Goal: Information Seeking & Learning: Learn about a topic

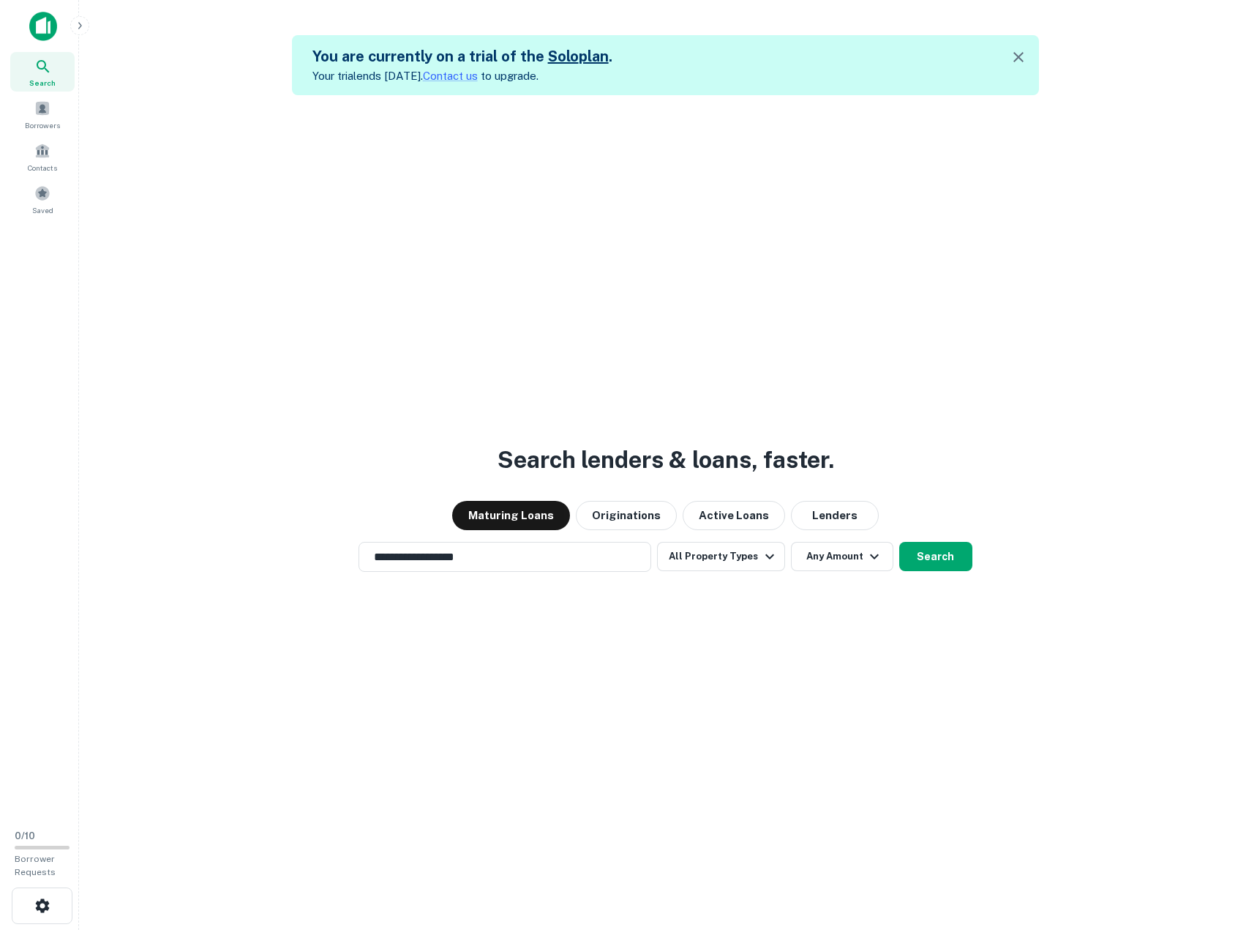
scroll to position [23, 0]
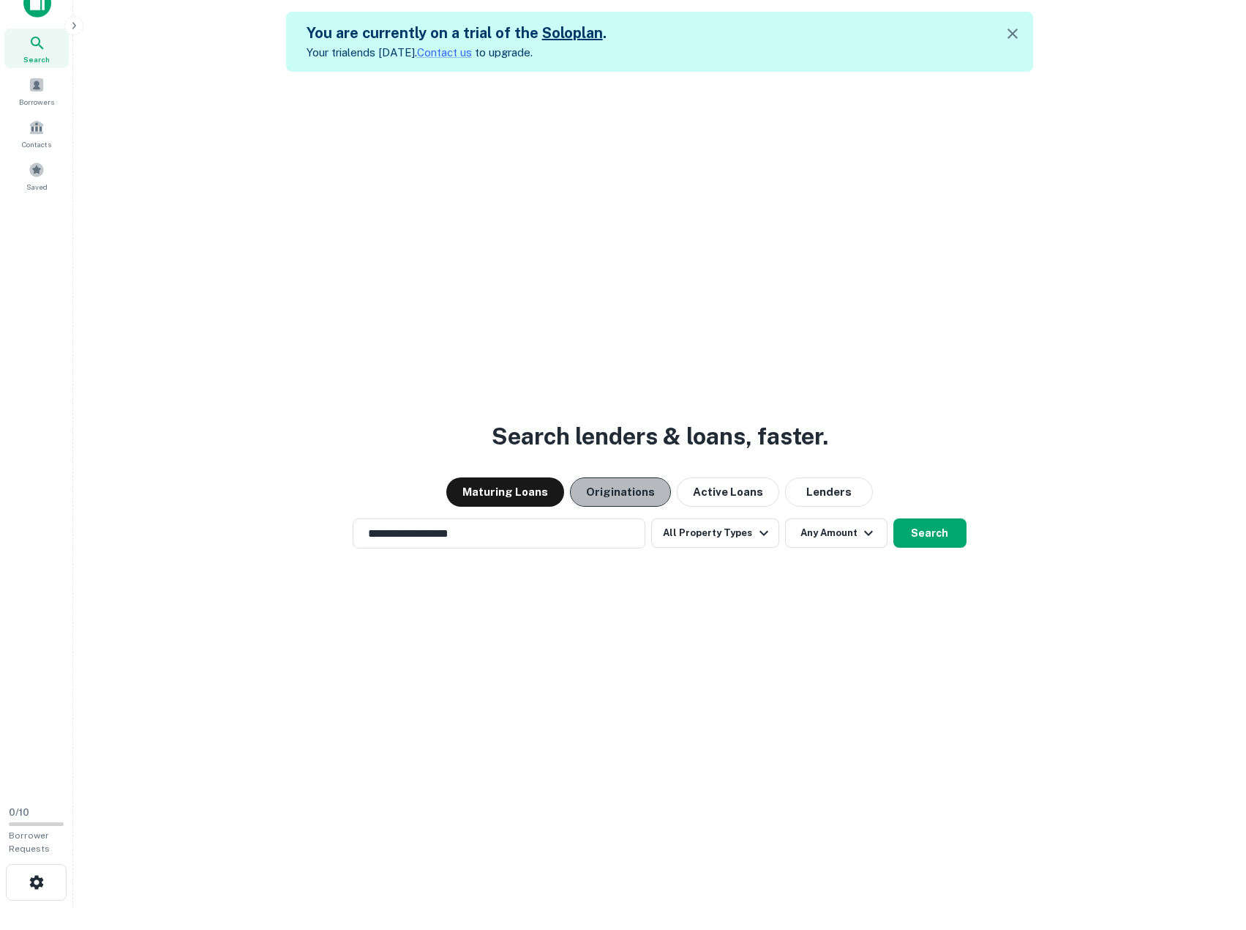
click at [650, 491] on button "Originations" at bounding box center [620, 491] width 101 height 29
click at [917, 529] on button "Search" at bounding box center [930, 532] width 73 height 29
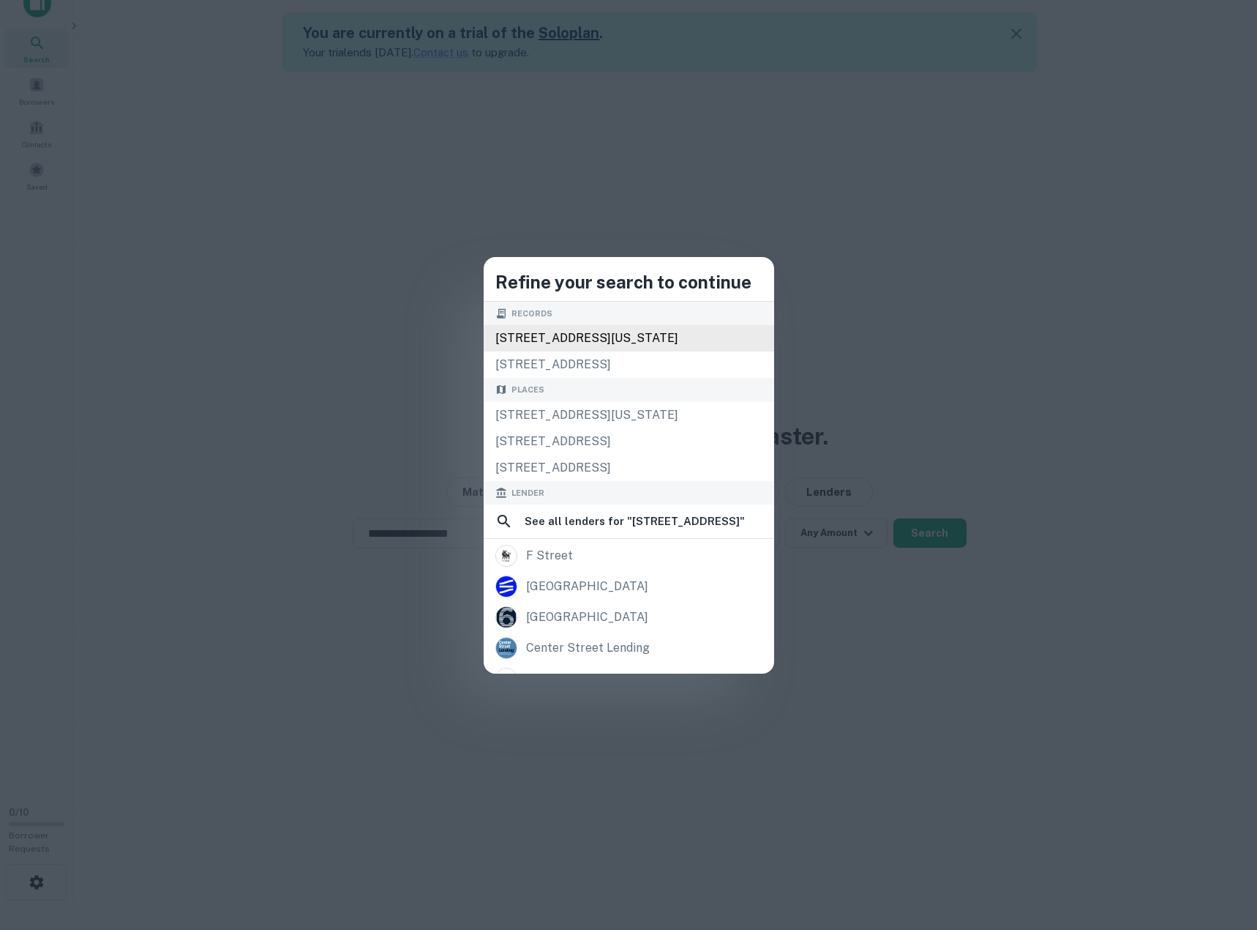
click at [617, 338] on div "105 wooster st, new york, ny, 10012" at bounding box center [629, 338] width 291 height 26
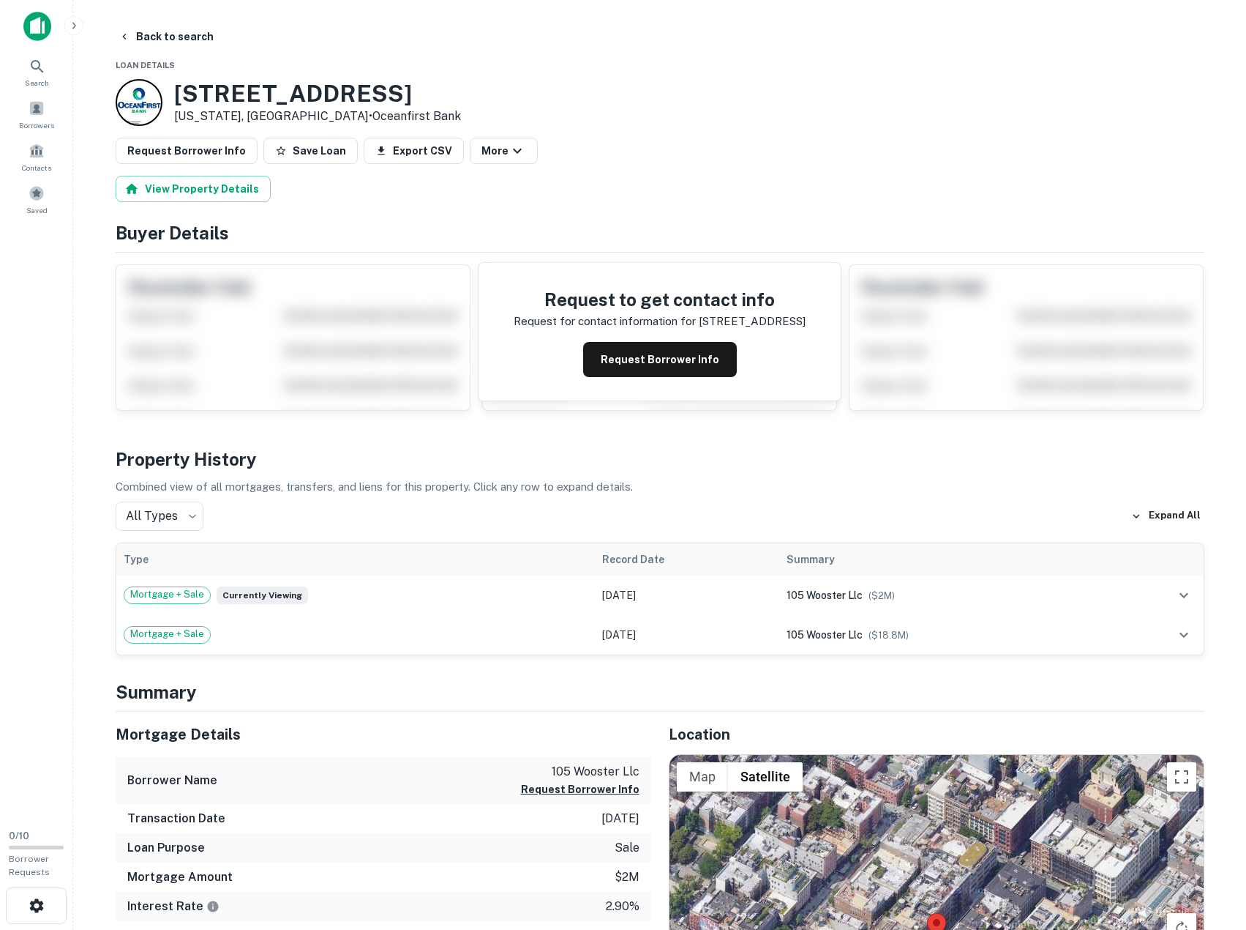
scroll to position [23, 0]
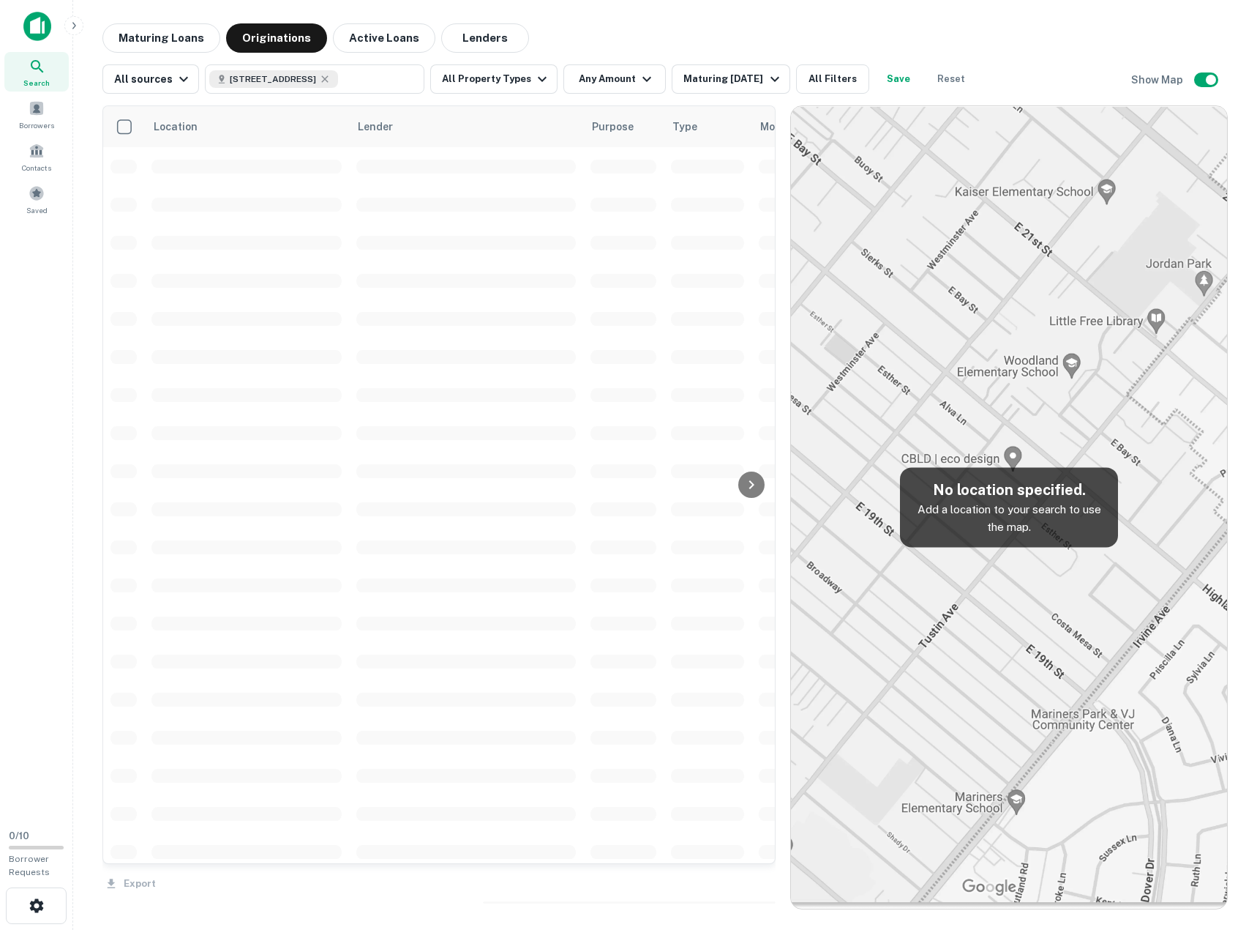
select select "**"
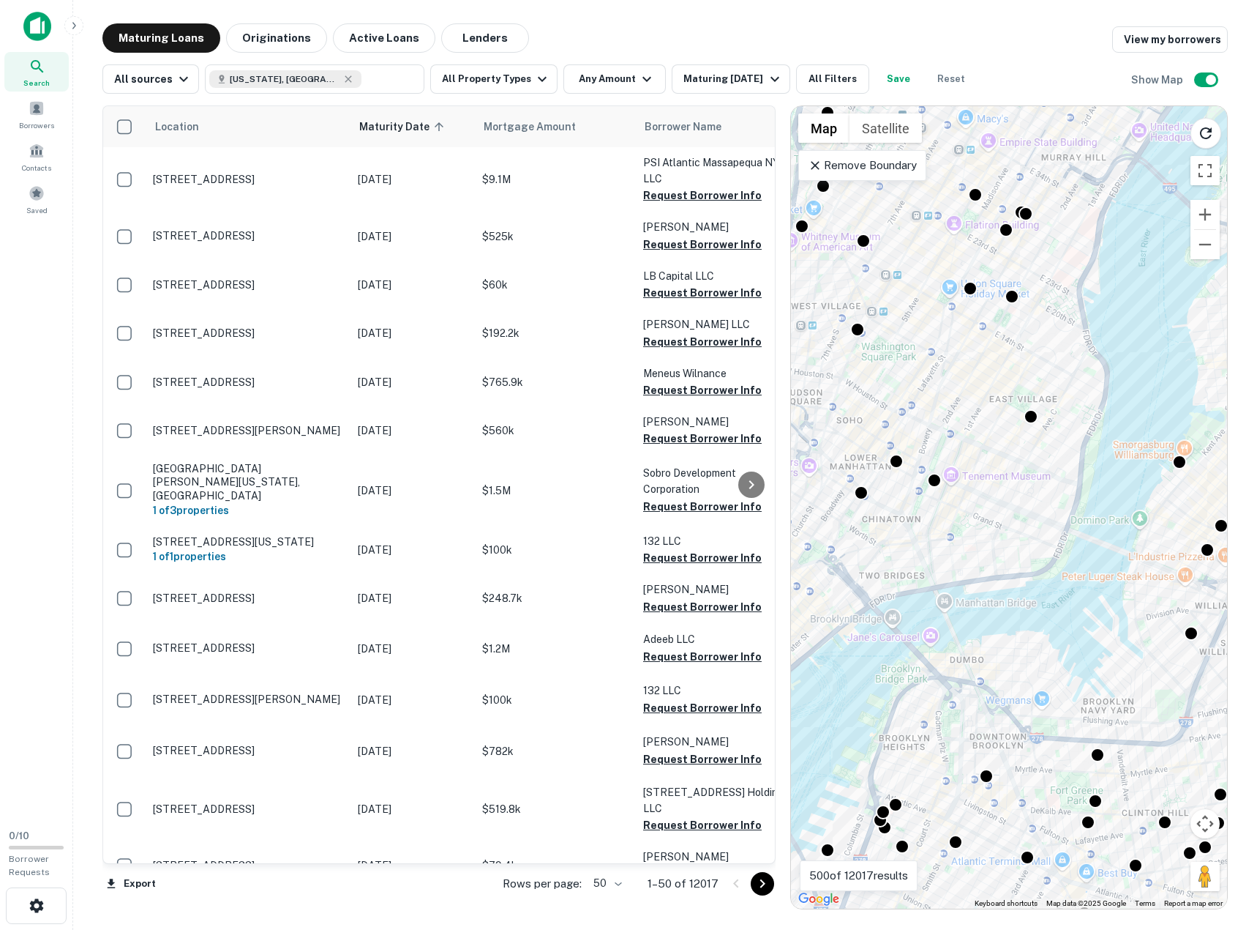
drag, startPoint x: 886, startPoint y: 389, endPoint x: 997, endPoint y: 384, distance: 110.6
click at [997, 384] on div "To activate drag with keyboard, press Alt + Enter. Once in keyboard drag state,…" at bounding box center [1009, 507] width 436 height 802
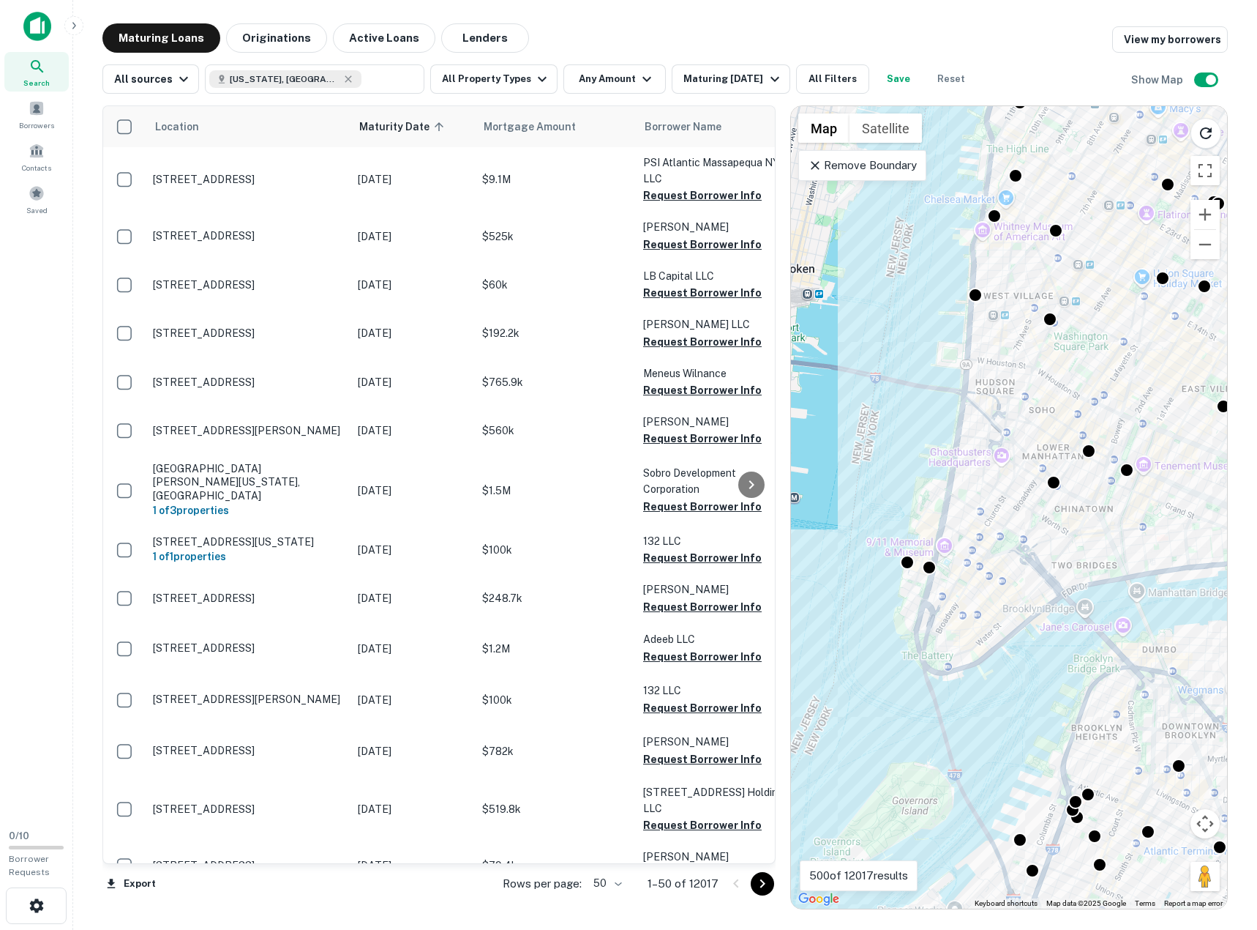
drag, startPoint x: 860, startPoint y: 522, endPoint x: 1052, endPoint y: 512, distance: 192.8
click at [1052, 512] on div "To activate drag with keyboard, press Alt + Enter. Once in keyboard drag state,…" at bounding box center [1009, 507] width 436 height 802
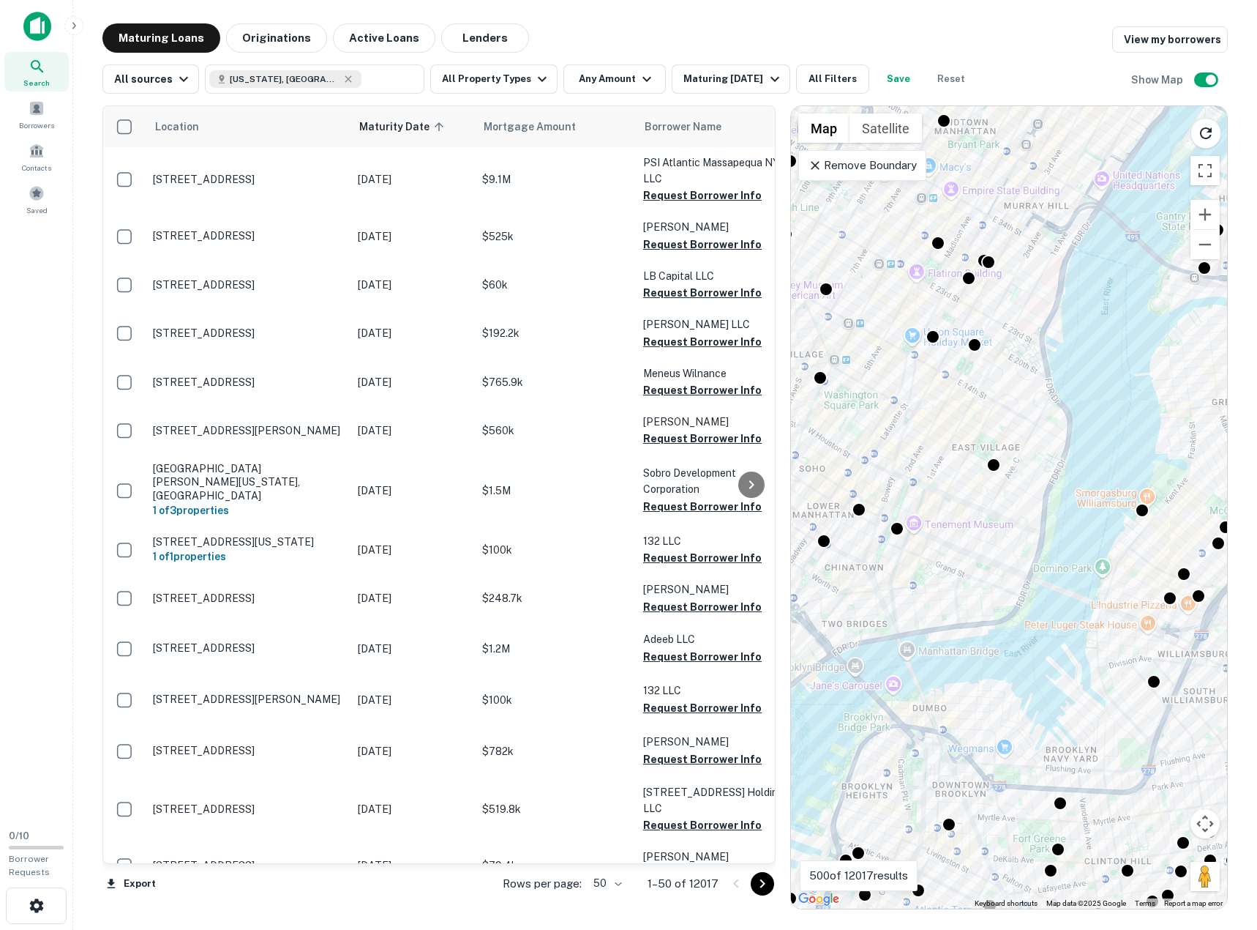
drag, startPoint x: 1136, startPoint y: 370, endPoint x: 899, endPoint y: 435, distance: 245.7
click at [899, 435] on div "To activate drag with keyboard, press Alt + Enter. Once in keyboard drag state,…" at bounding box center [1009, 507] width 436 height 802
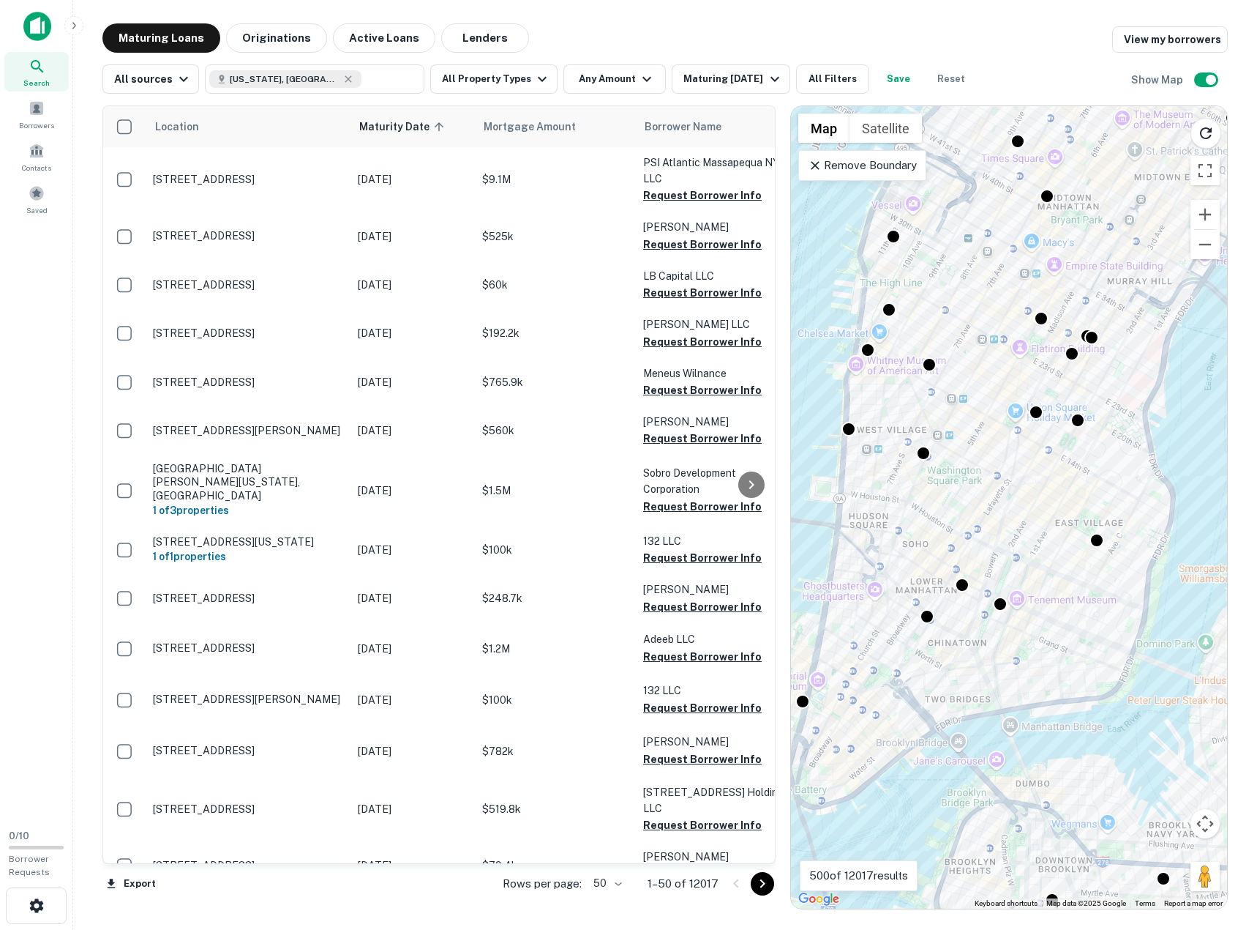
drag, startPoint x: 936, startPoint y: 376, endPoint x: 1046, endPoint y: 468, distance: 142.9
click at [1046, 468] on div "To activate drag with keyboard, press Alt + Enter. Once in keyboard drag state,…" at bounding box center [1009, 507] width 436 height 802
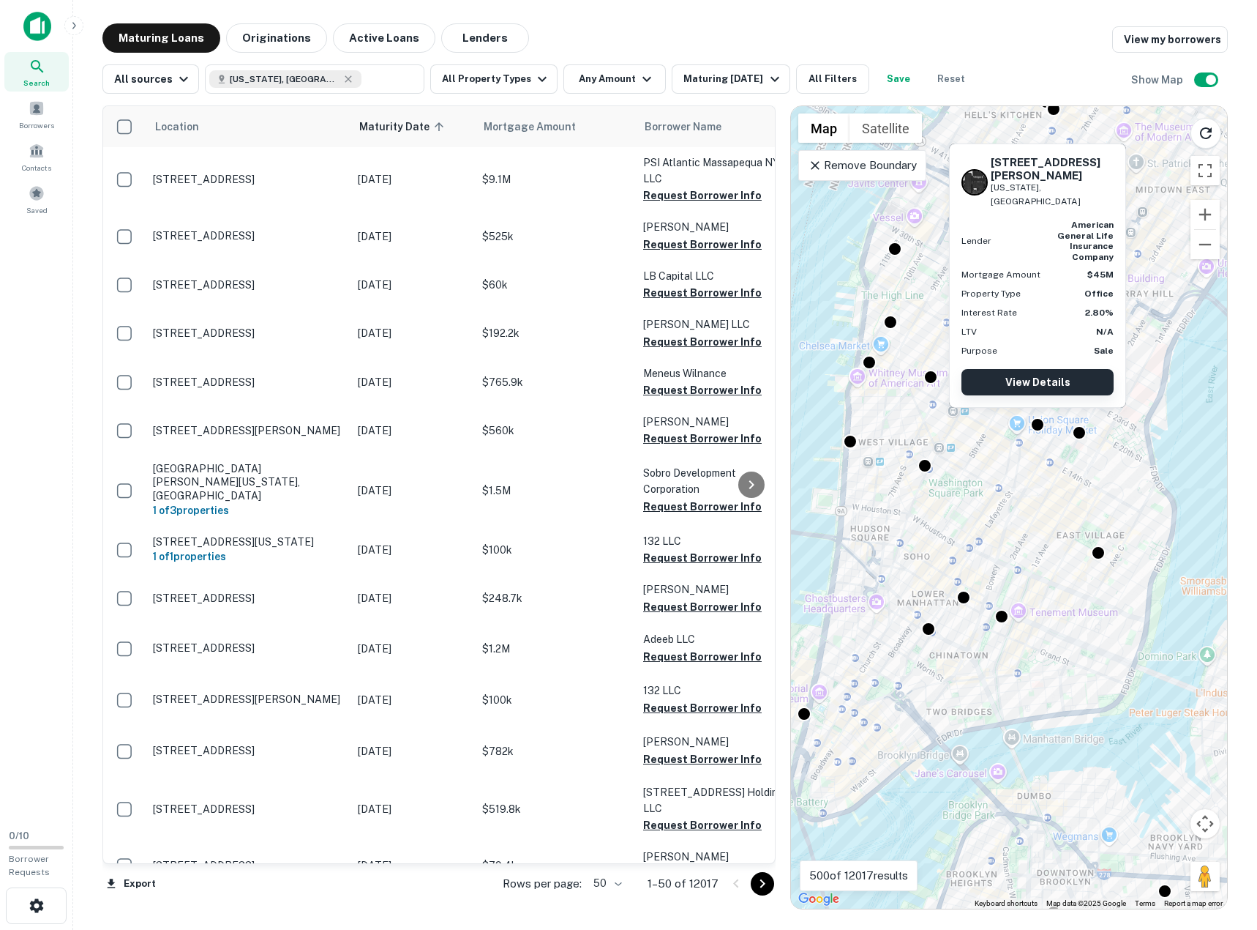
click at [1043, 384] on link "View Details" at bounding box center [1038, 382] width 152 height 26
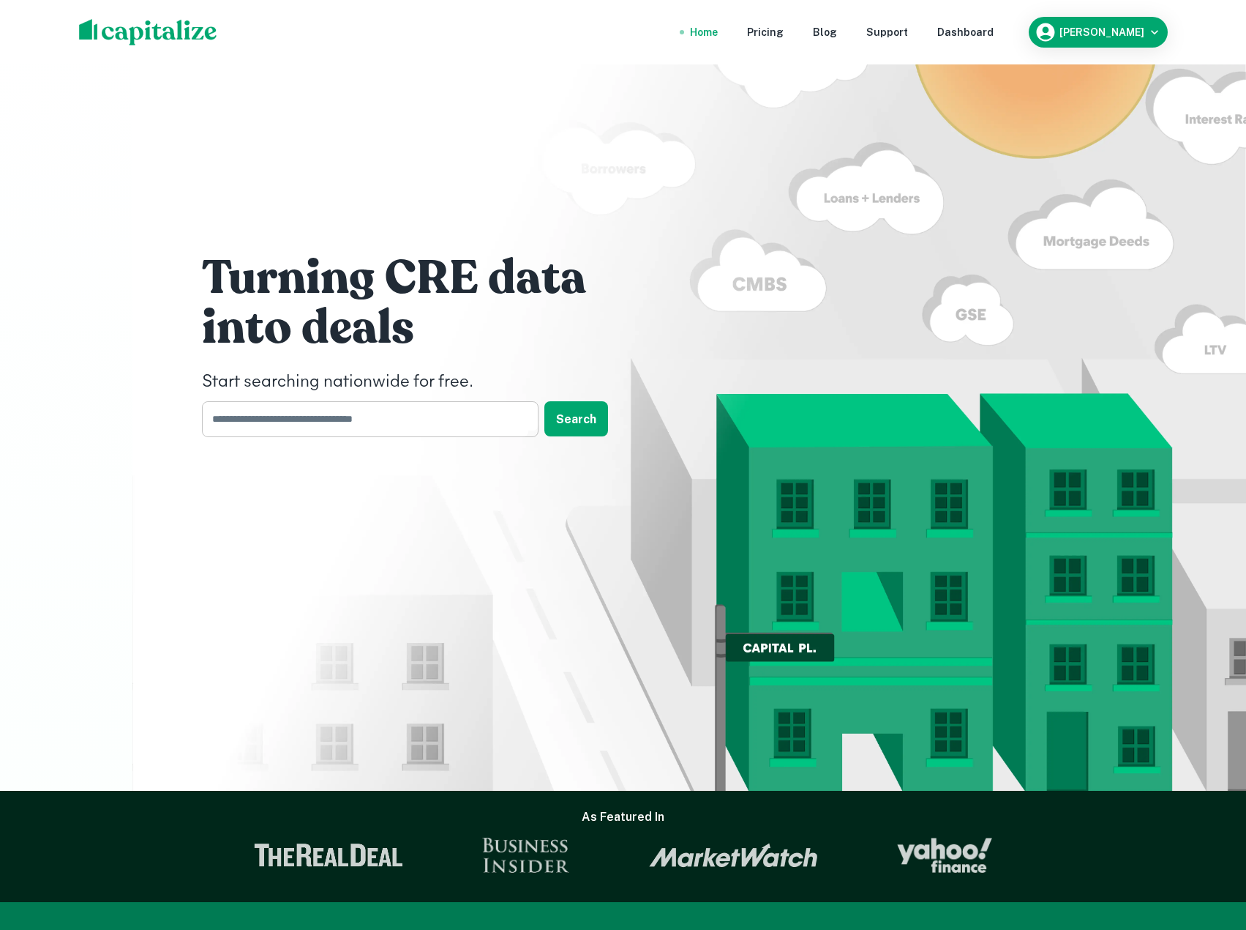
click at [296, 430] on input "text" at bounding box center [365, 419] width 326 height 36
type input "**********"
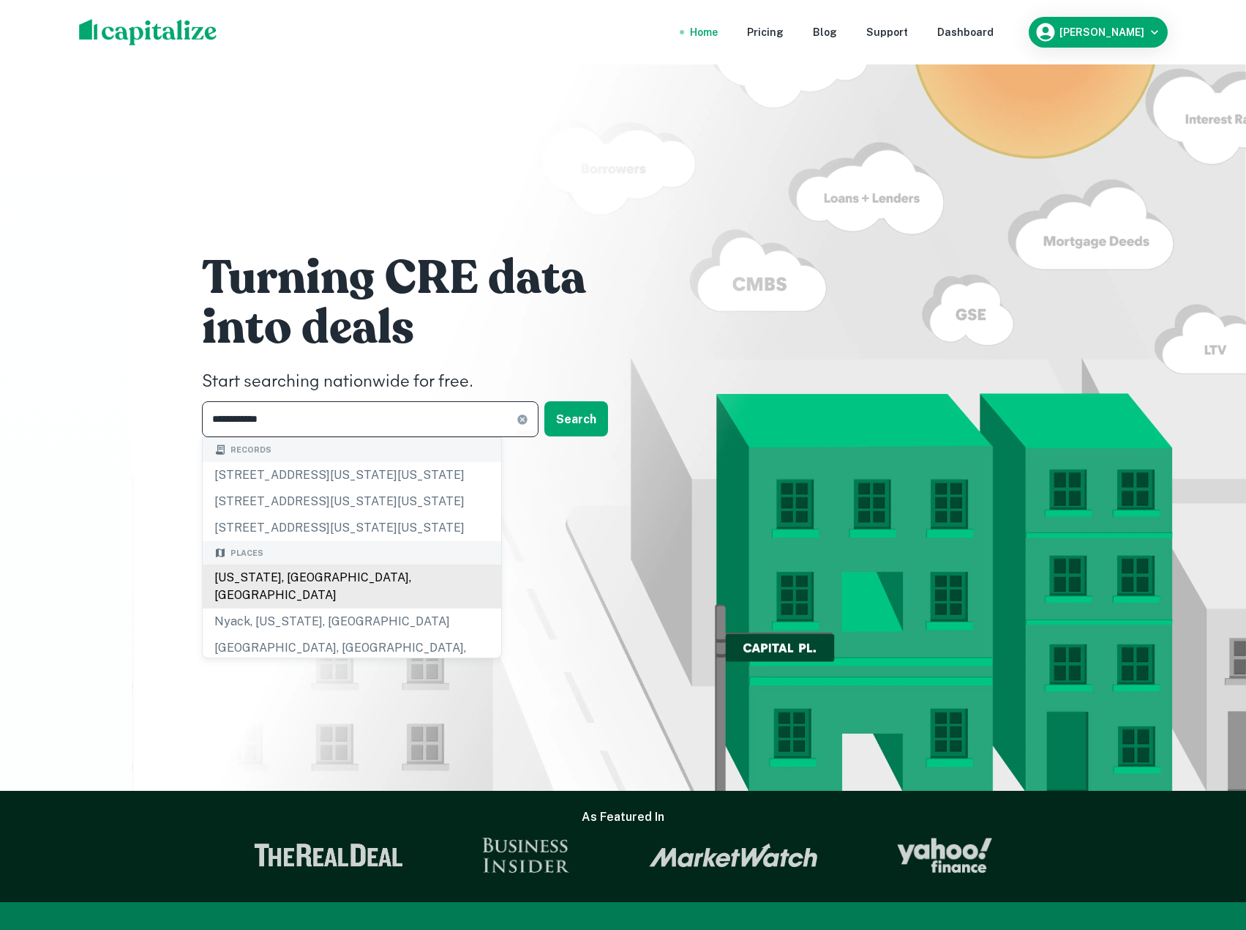
click at [299, 585] on div "[US_STATE], [GEOGRAPHIC_DATA], [GEOGRAPHIC_DATA]" at bounding box center [352, 586] width 299 height 44
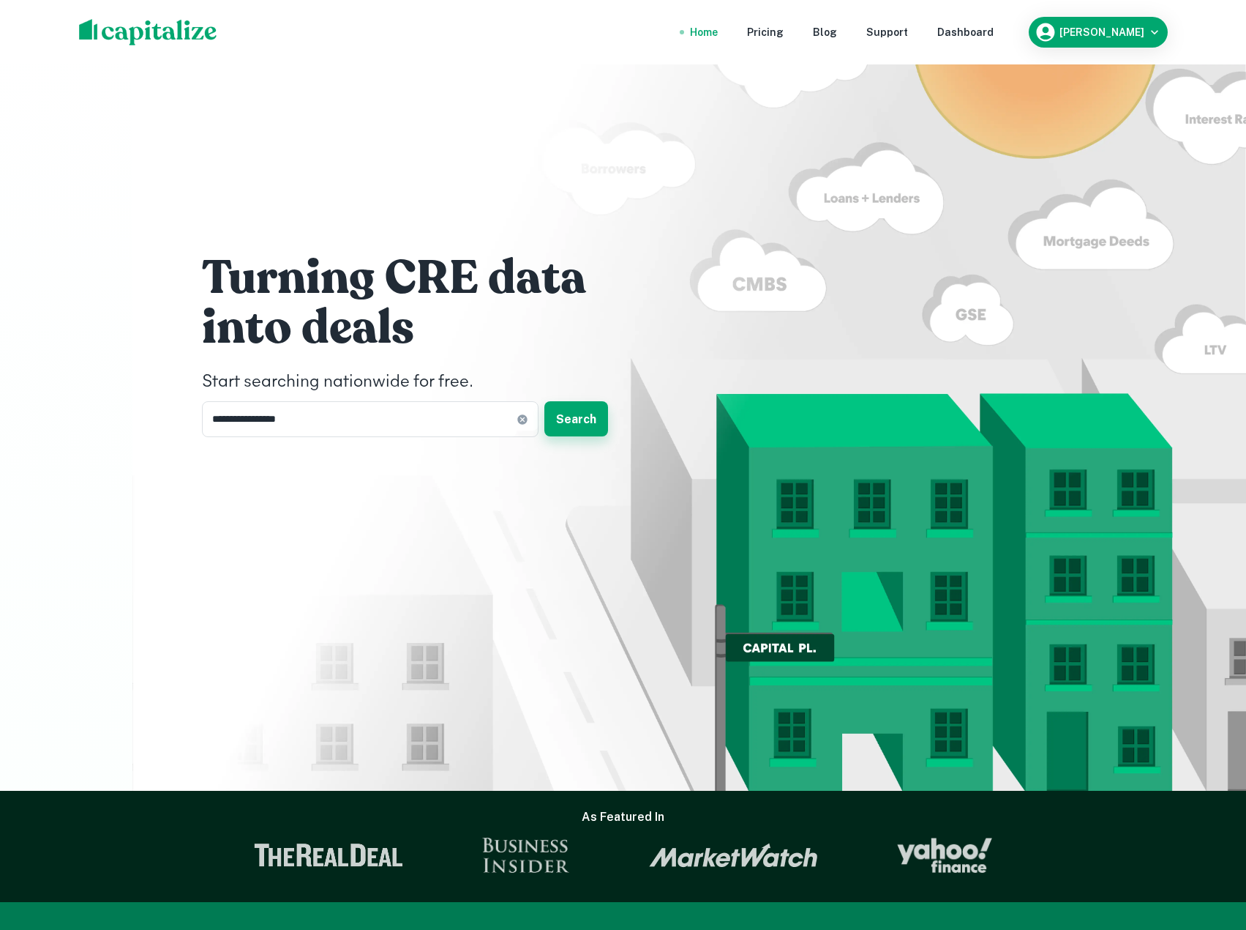
click at [574, 419] on button "Search" at bounding box center [577, 418] width 64 height 35
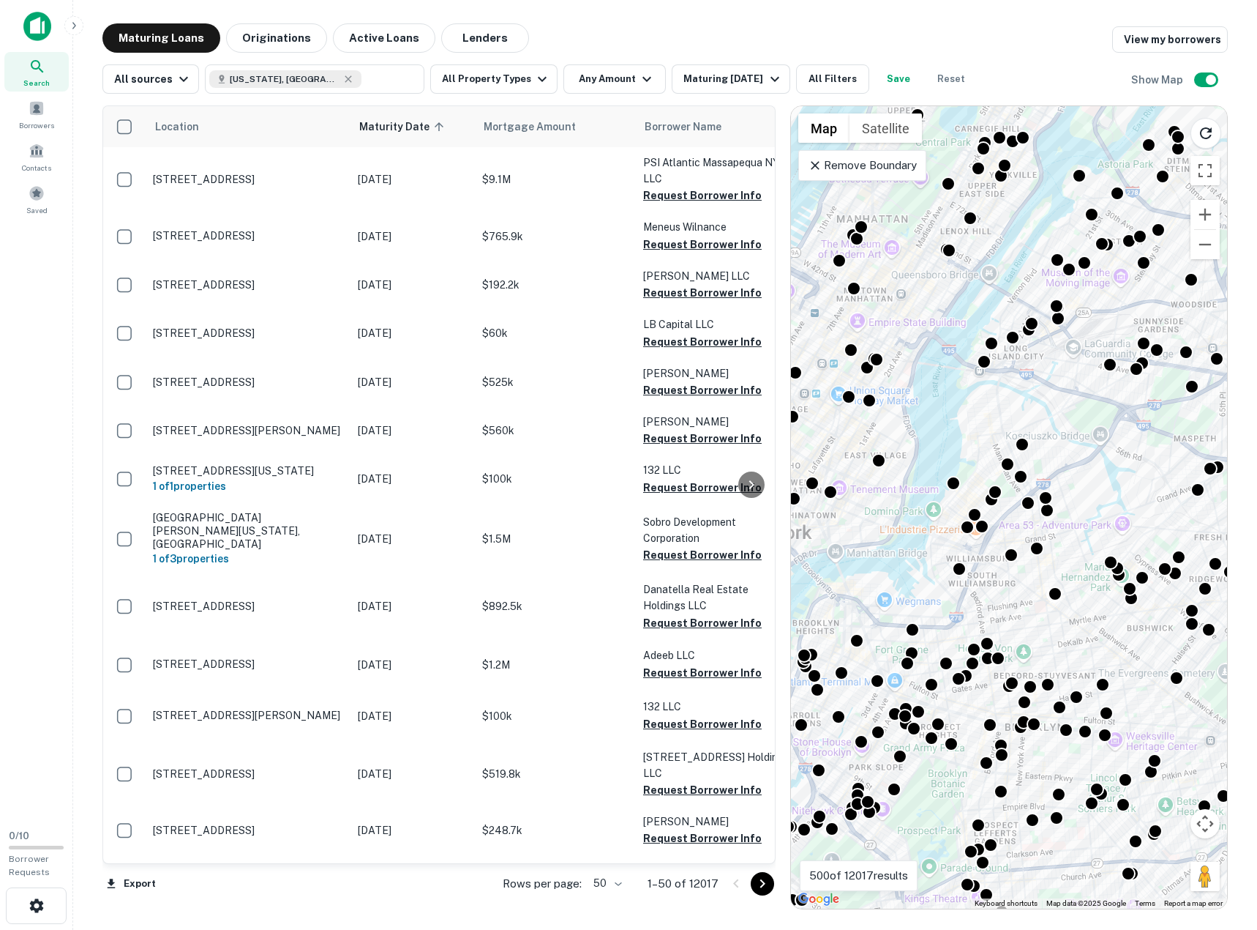
drag, startPoint x: 921, startPoint y: 401, endPoint x: 942, endPoint y: 387, distance: 24.8
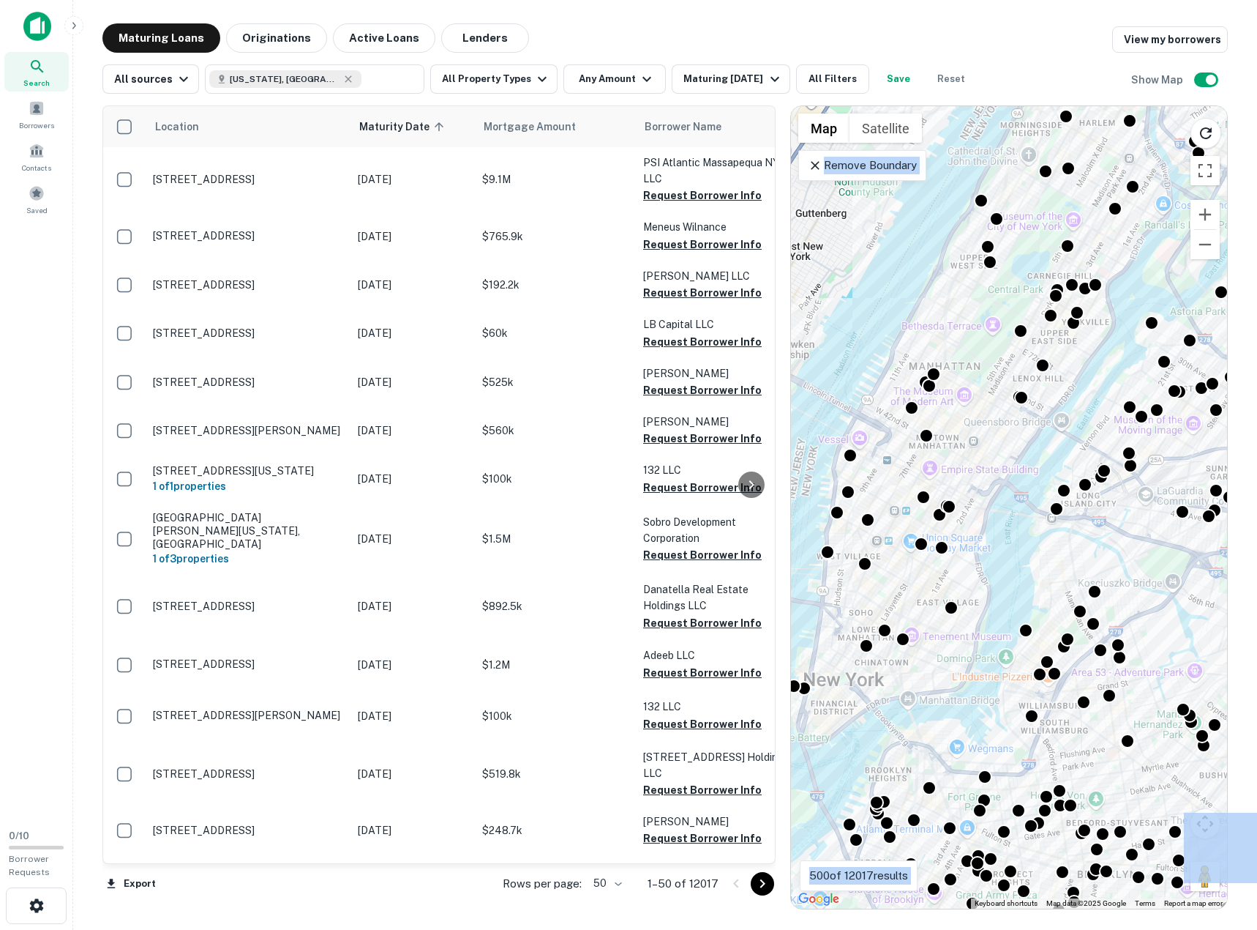
drag, startPoint x: 937, startPoint y: 285, endPoint x: 1014, endPoint y: 441, distance: 173.8
click at [1014, 441] on div "To activate drag with keyboard, press Alt + Enter. Once in keyboard drag state,…" at bounding box center [1009, 507] width 436 height 802
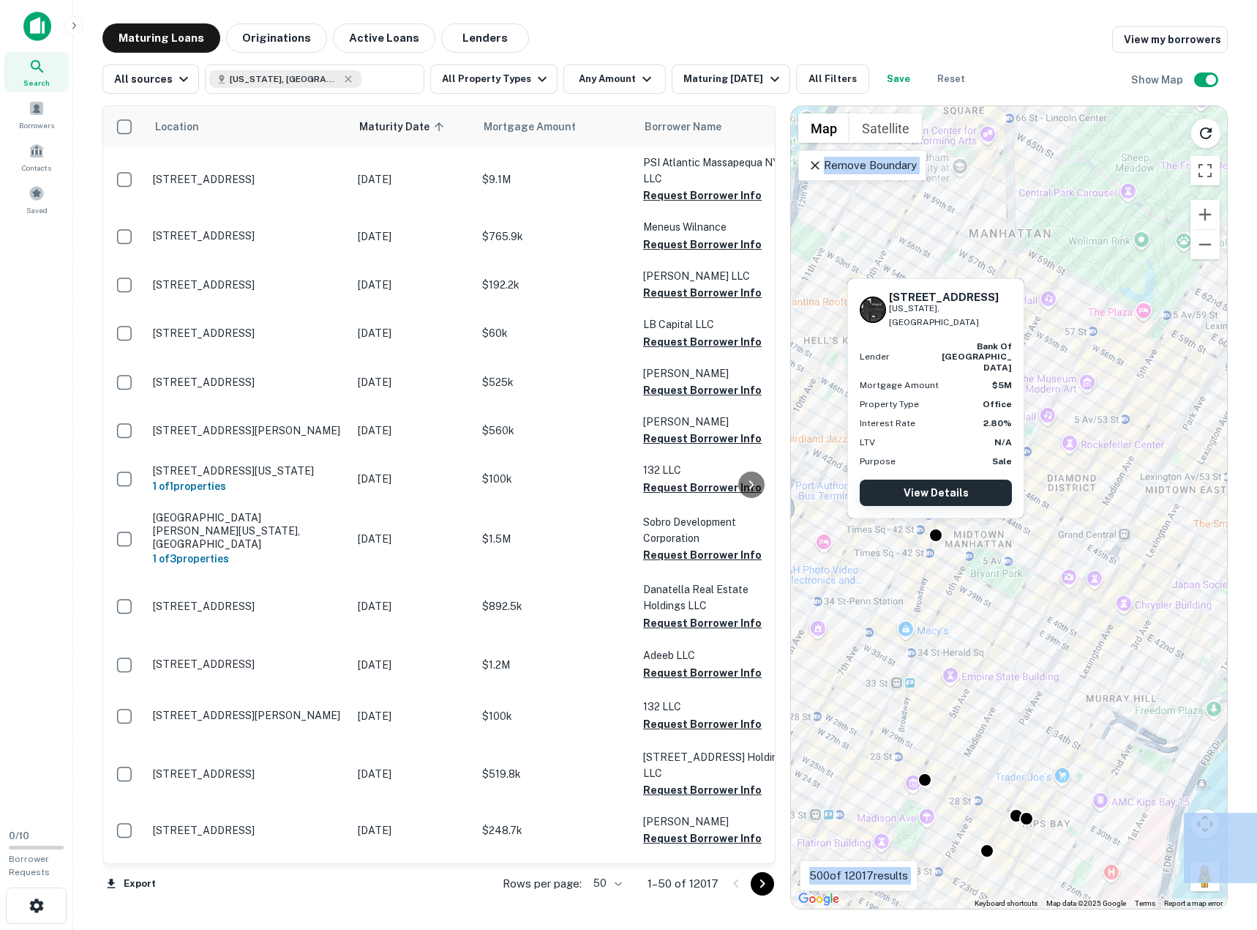
click at [940, 491] on link "View Details" at bounding box center [936, 492] width 152 height 26
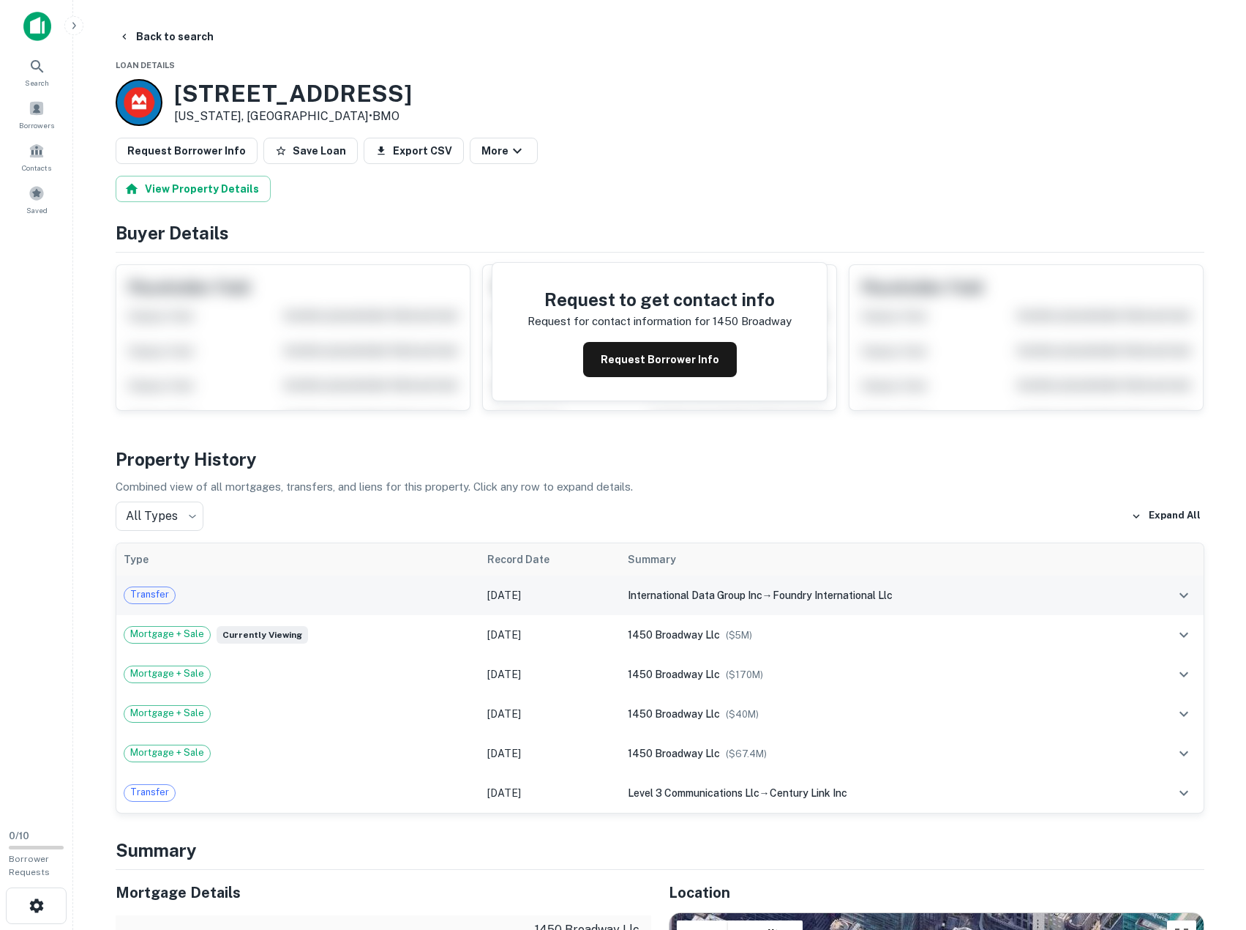
click at [1189, 606] on button "expand row" at bounding box center [1184, 595] width 25 height 25
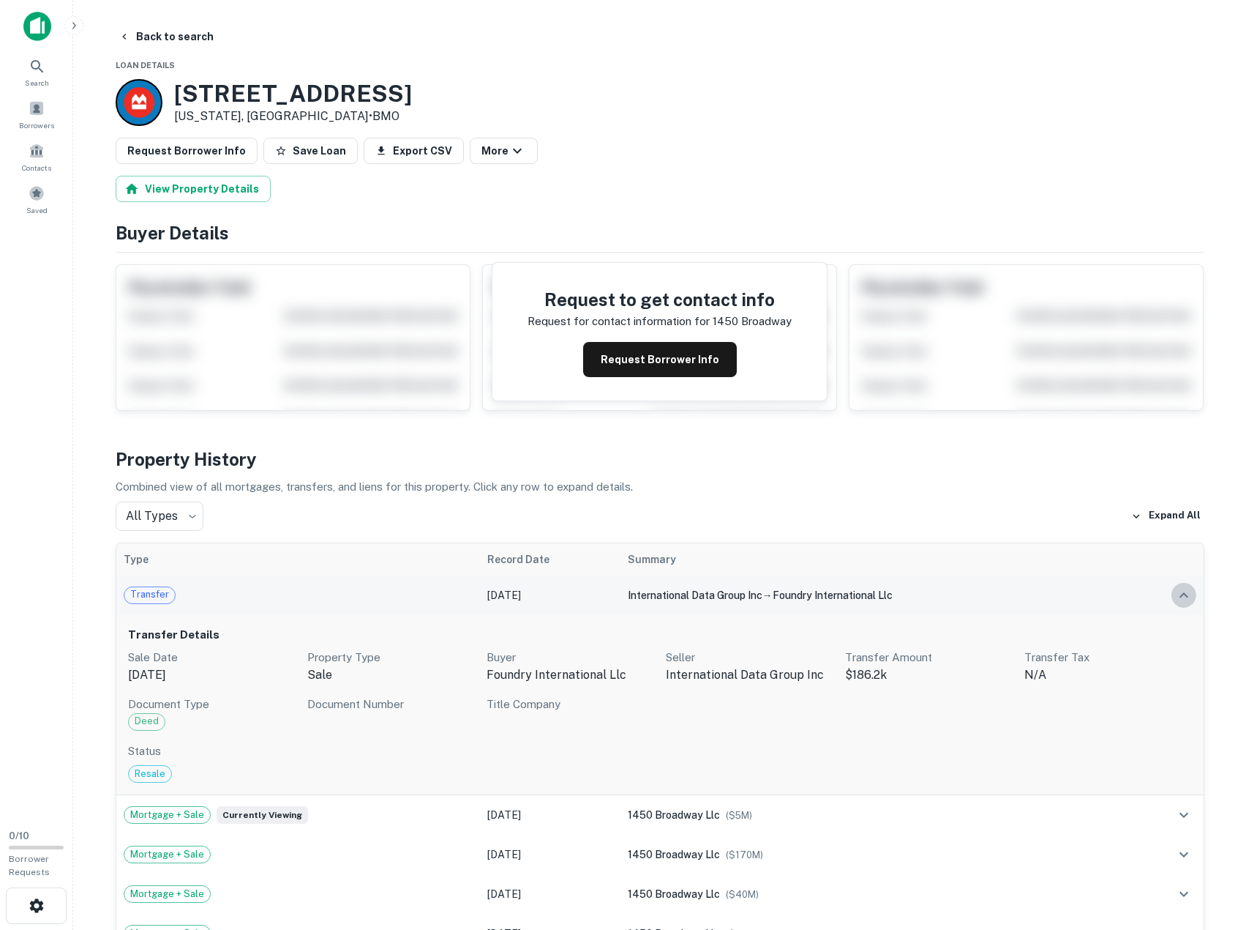
click at [1181, 602] on icon "expand row" at bounding box center [1184, 595] width 18 height 18
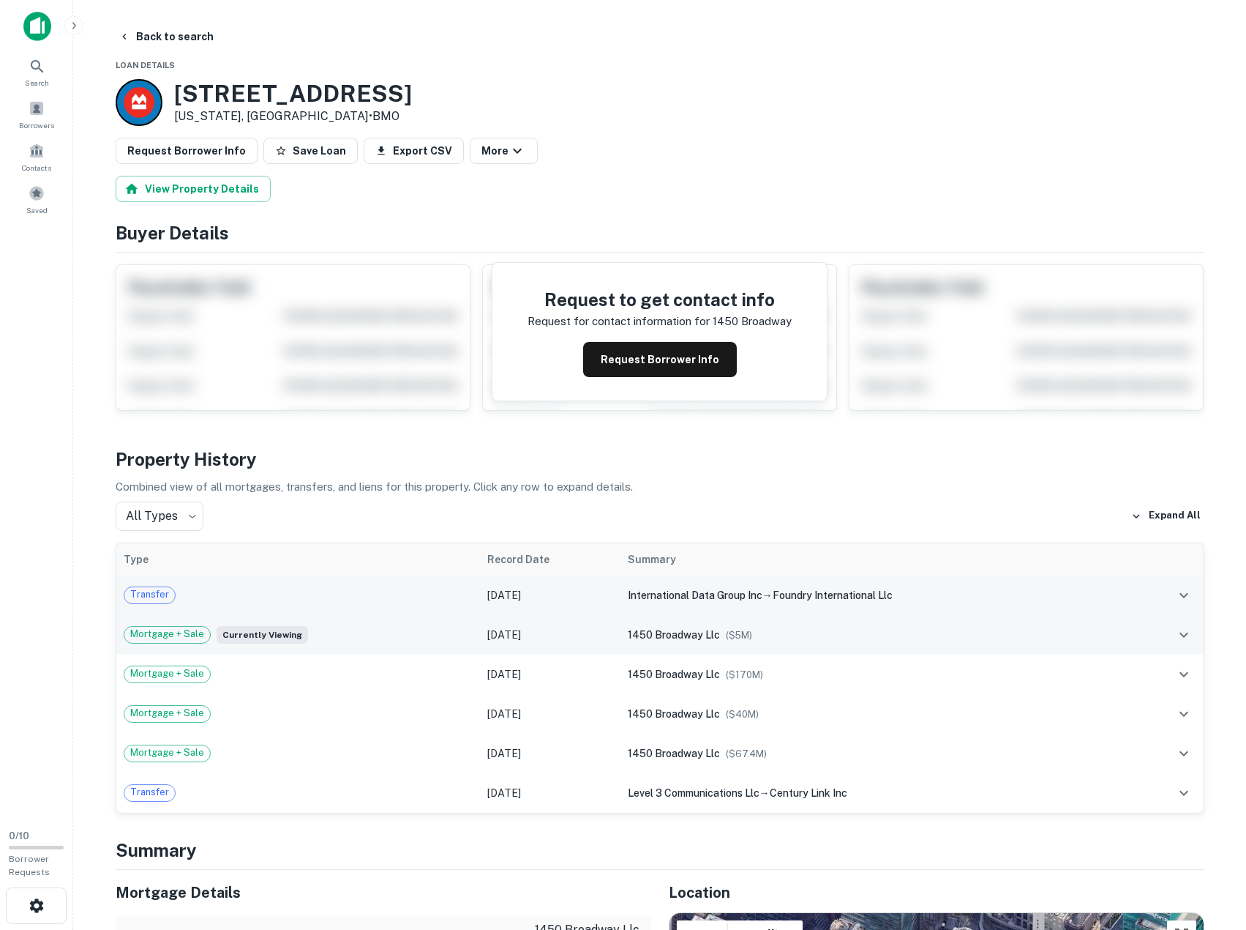
click at [1181, 627] on icon "expand row" at bounding box center [1184, 635] width 18 height 18
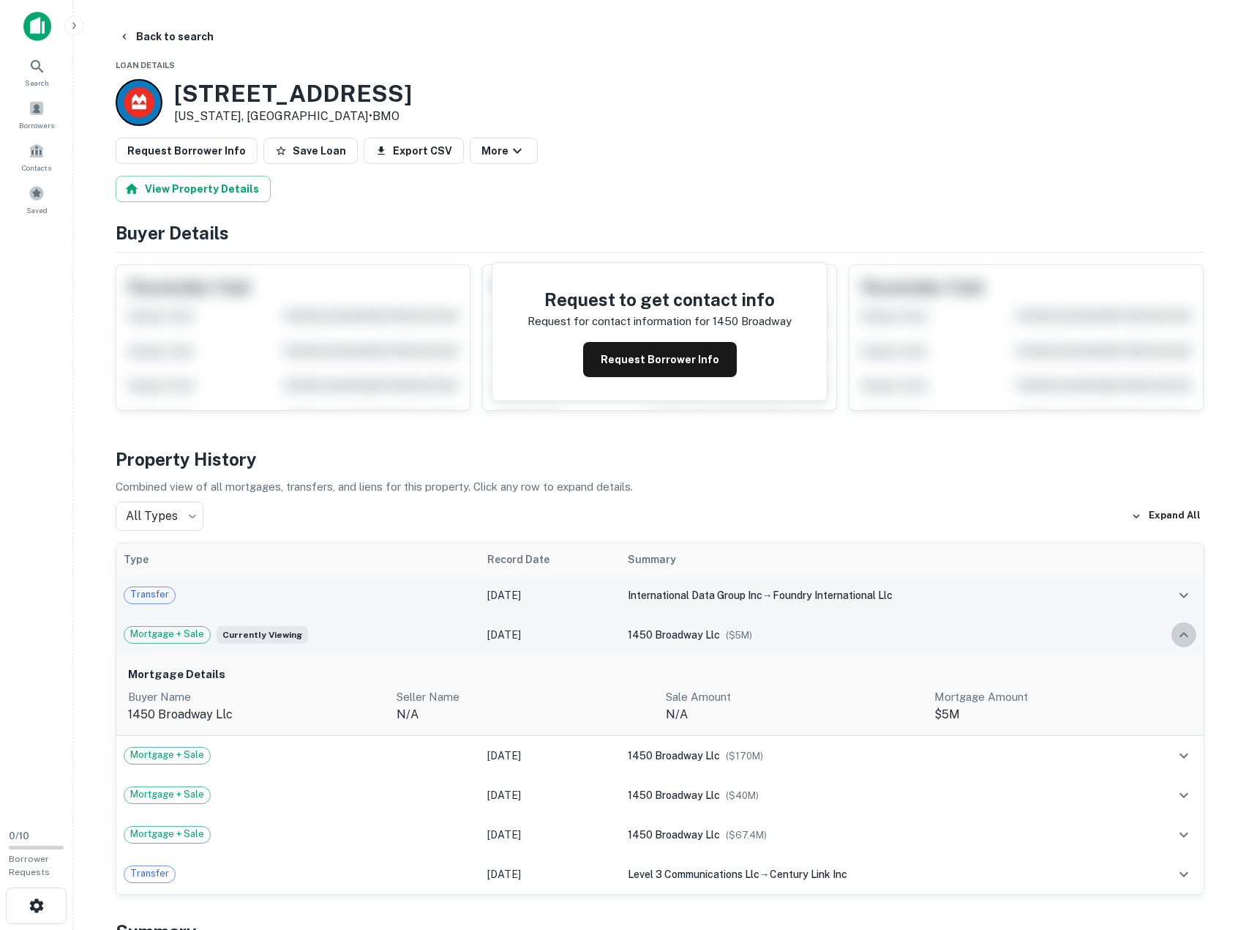
click at [1182, 630] on icon "expand row" at bounding box center [1184, 635] width 18 height 18
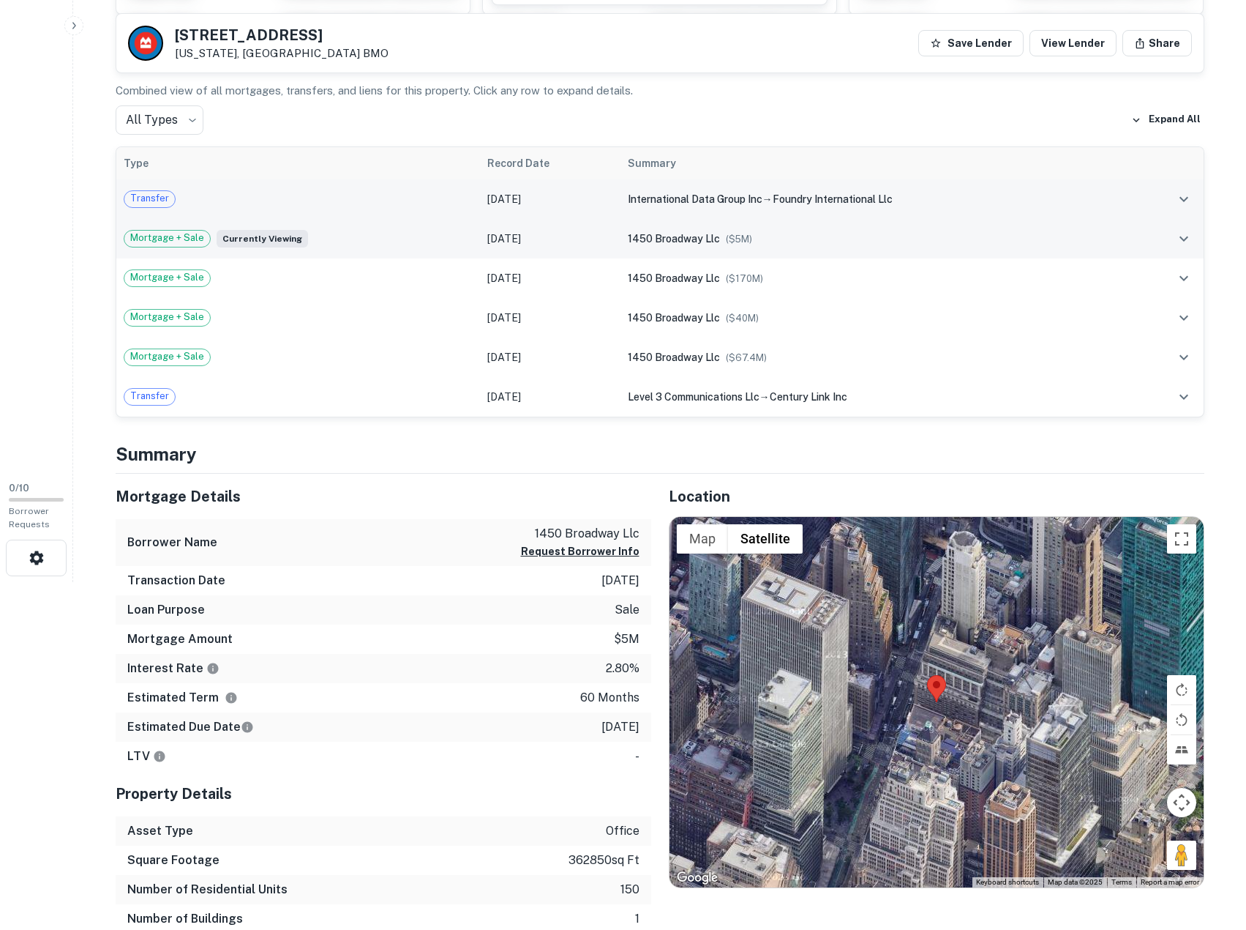
scroll to position [293, 0]
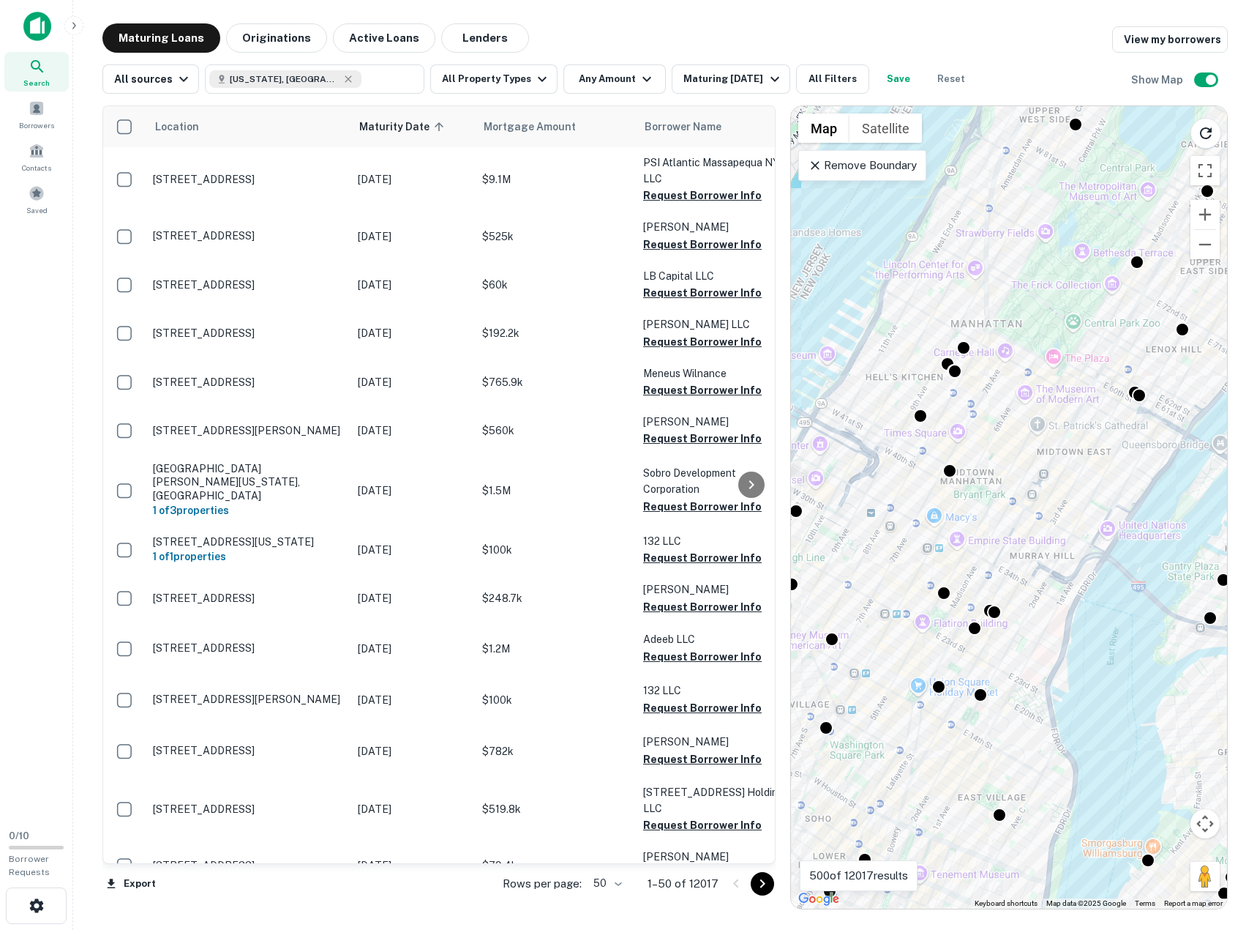
drag, startPoint x: 1179, startPoint y: 400, endPoint x: 1104, endPoint y: 441, distance: 85.5
click at [1104, 441] on div "To activate drag with keyboard, press Alt + Enter. Once in keyboard drag state,…" at bounding box center [1009, 507] width 436 height 802
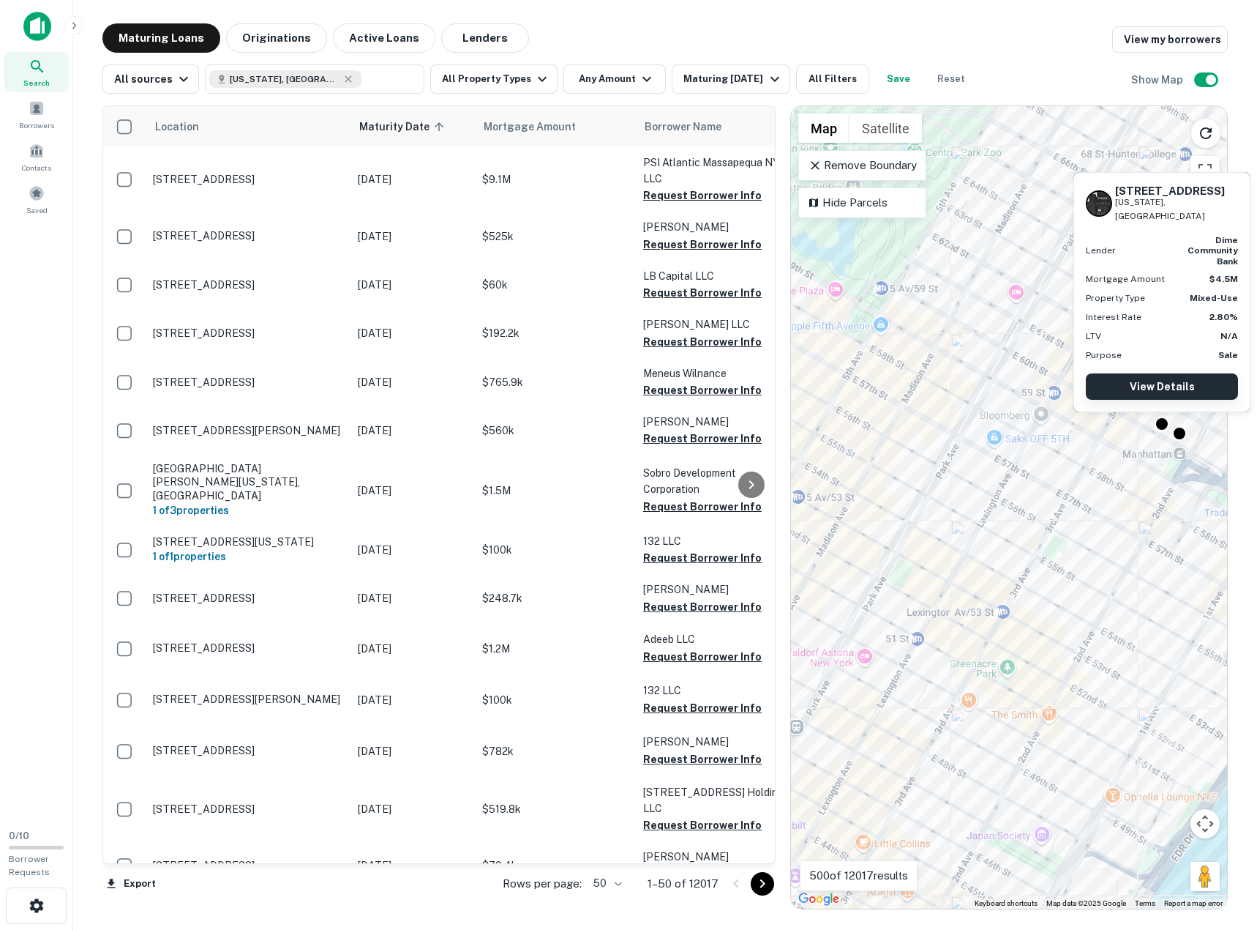
click at [1161, 390] on link "View Details" at bounding box center [1162, 386] width 152 height 26
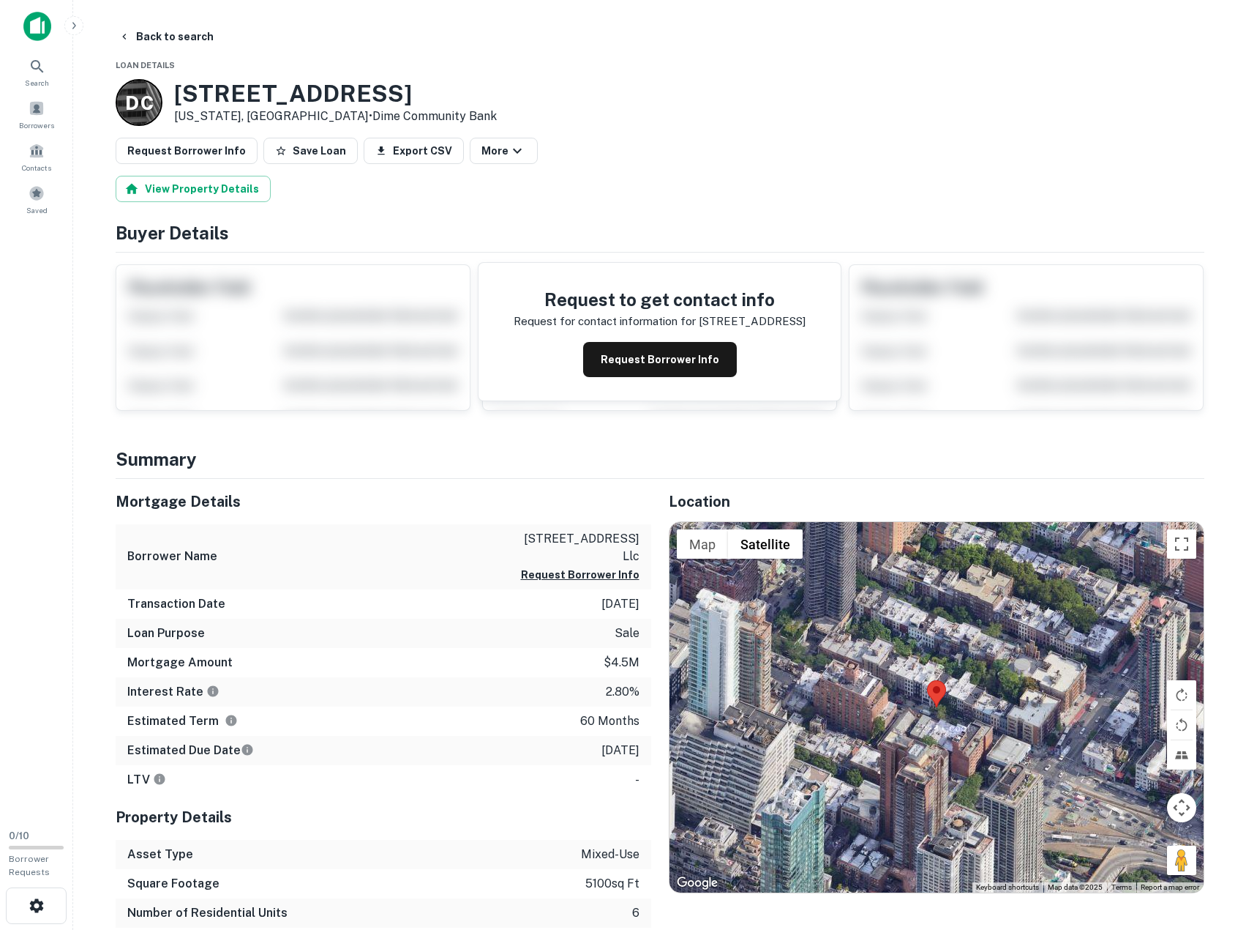
click at [272, 100] on h3 "[STREET_ADDRESS]" at bounding box center [335, 94] width 323 height 28
click at [272, 95] on h3 "231 E 60th St" at bounding box center [335, 94] width 323 height 28
click at [261, 85] on h3 "231 E 60th St" at bounding box center [335, 94] width 323 height 28
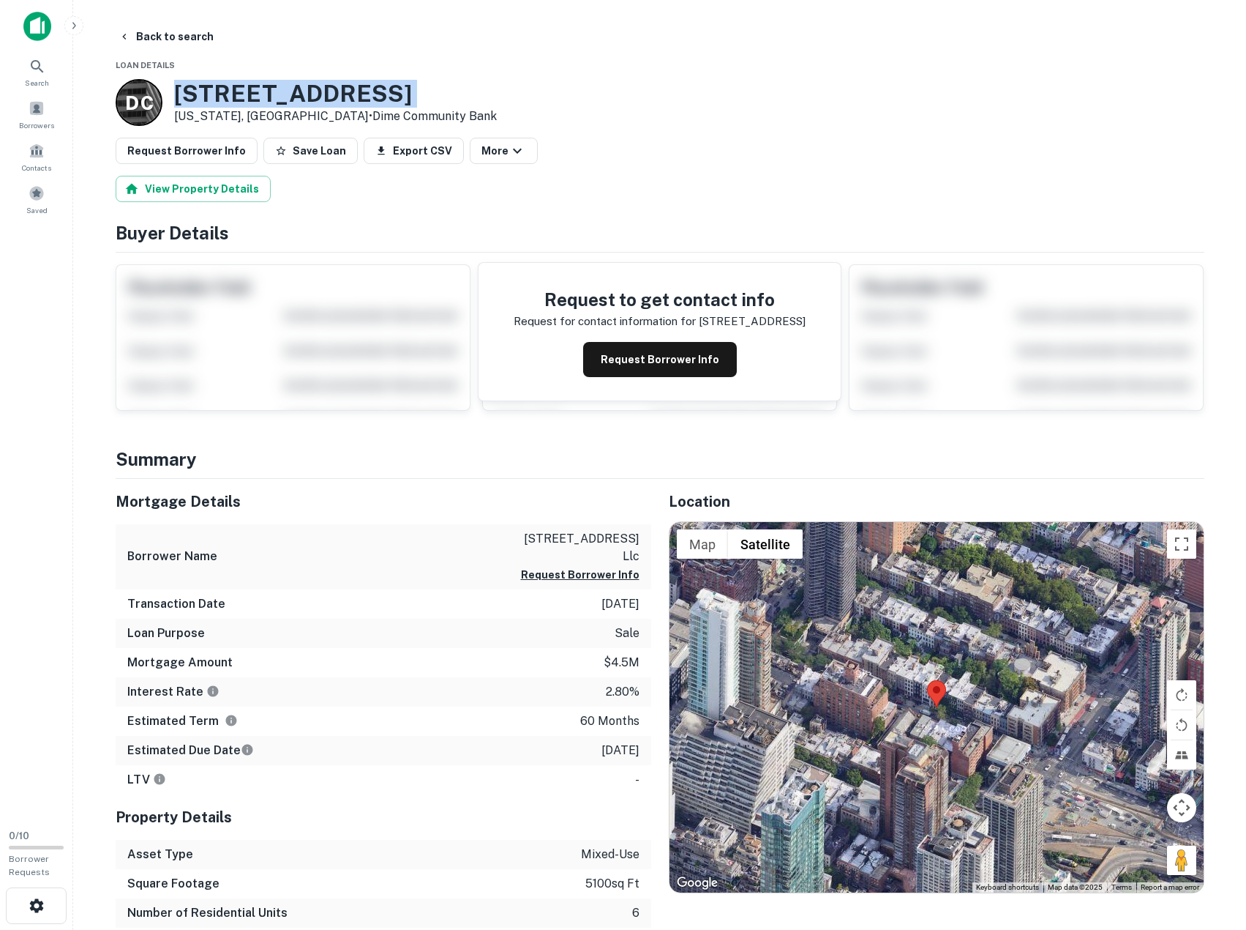
click at [261, 85] on h3 "231 E 60th St" at bounding box center [335, 94] width 323 height 28
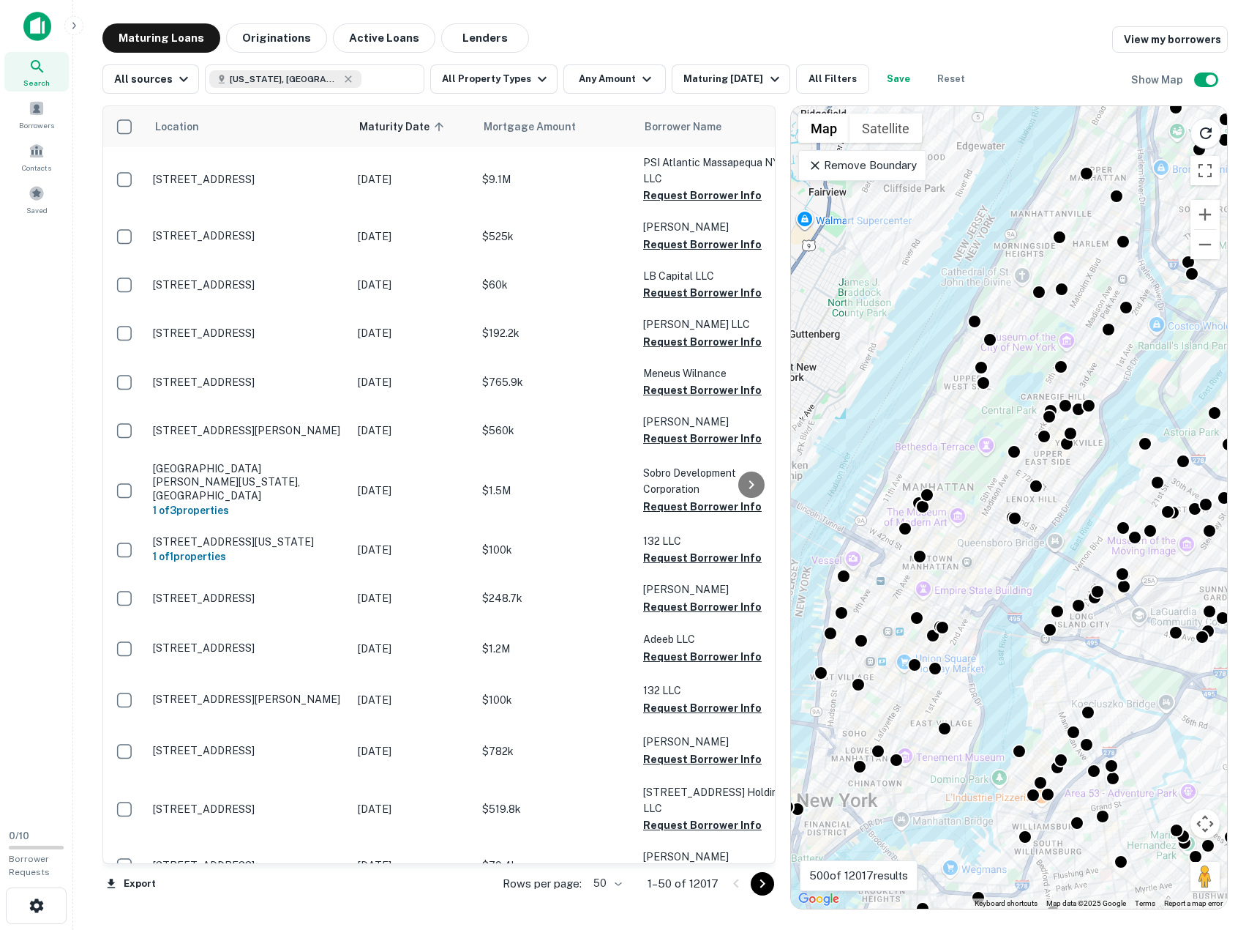
drag, startPoint x: 987, startPoint y: 375, endPoint x: 1064, endPoint y: 474, distance: 125.2
click at [1064, 474] on div "To activate drag with keyboard, press Alt + Enter. Once in keyboard drag state,…" at bounding box center [1009, 507] width 436 height 802
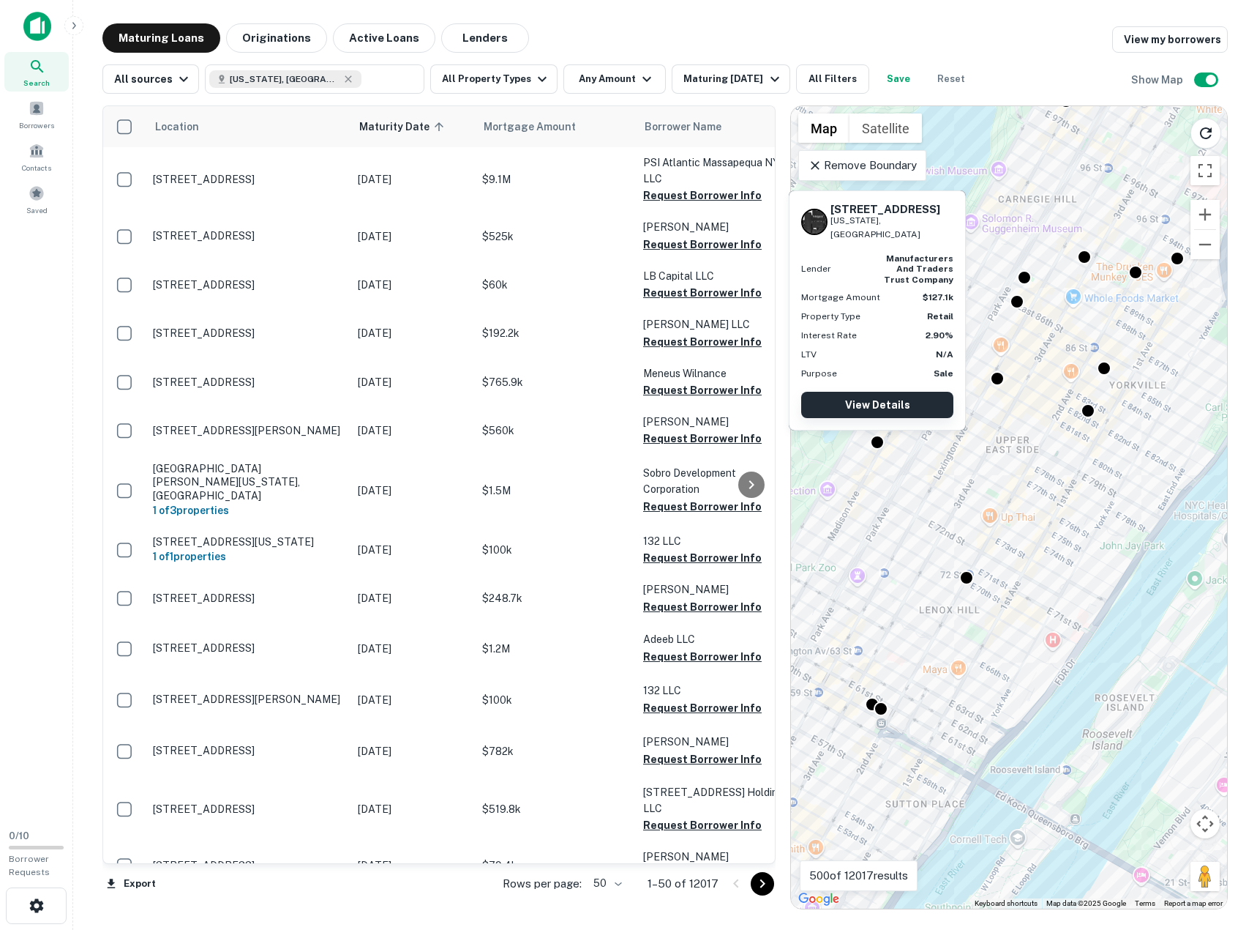
click at [883, 408] on link "View Details" at bounding box center [877, 405] width 152 height 26
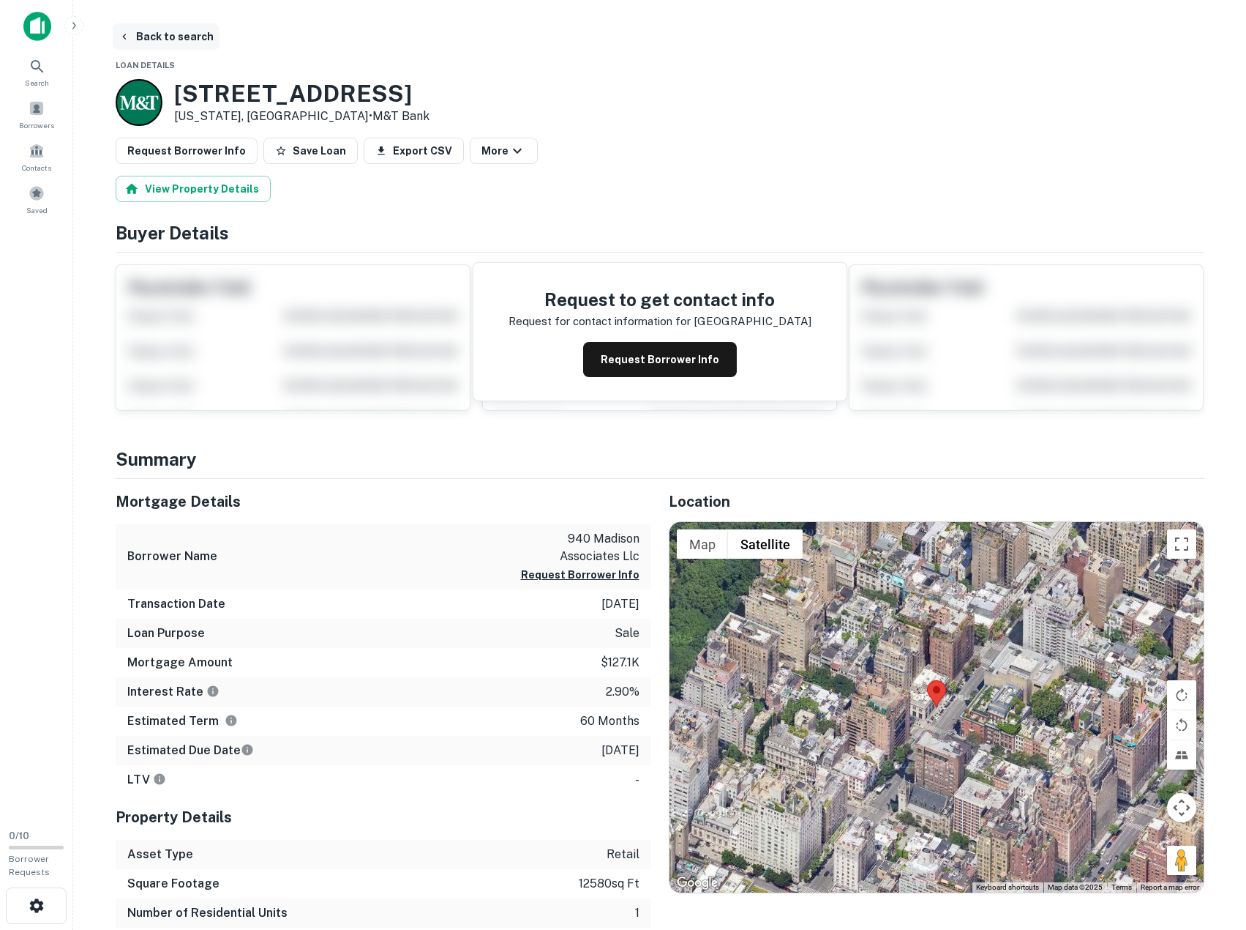
click at [144, 34] on button "Back to search" at bounding box center [166, 36] width 107 height 26
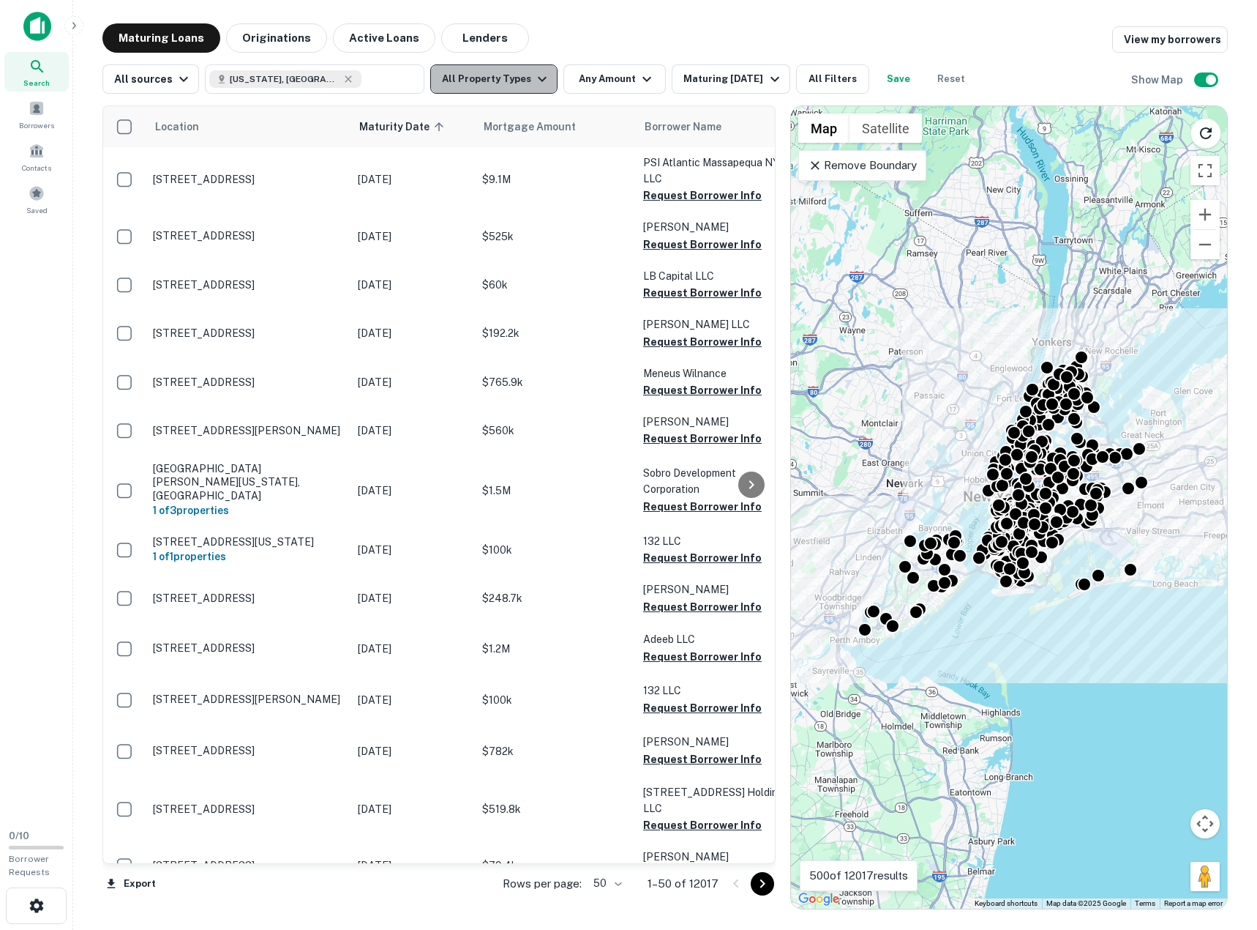
click at [534, 70] on icon "button" at bounding box center [543, 79] width 18 height 18
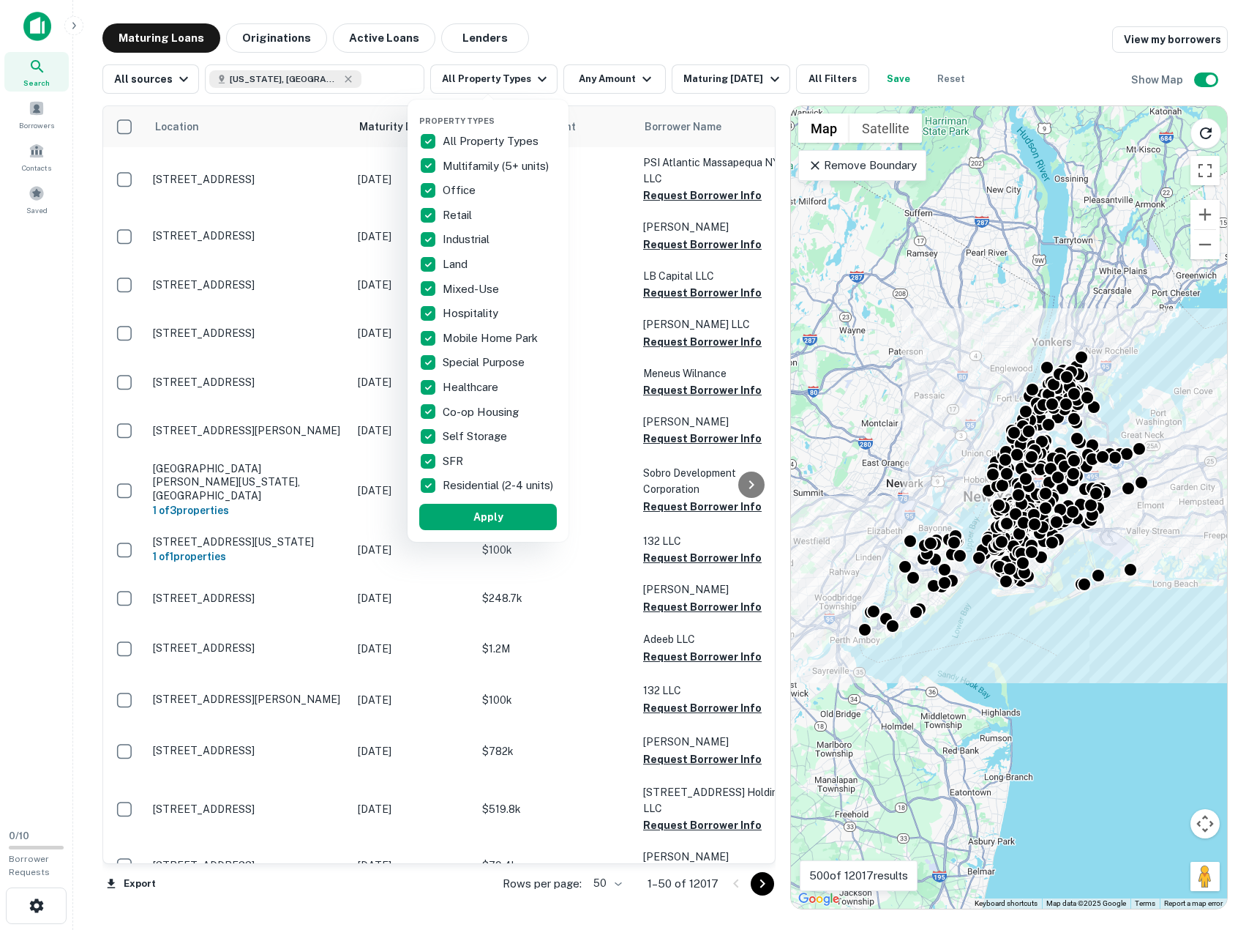
click at [482, 143] on p "All Property Types" at bounding box center [492, 141] width 99 height 18
click at [471, 165] on p "Multifamily (5+ units)" at bounding box center [497, 166] width 109 height 18
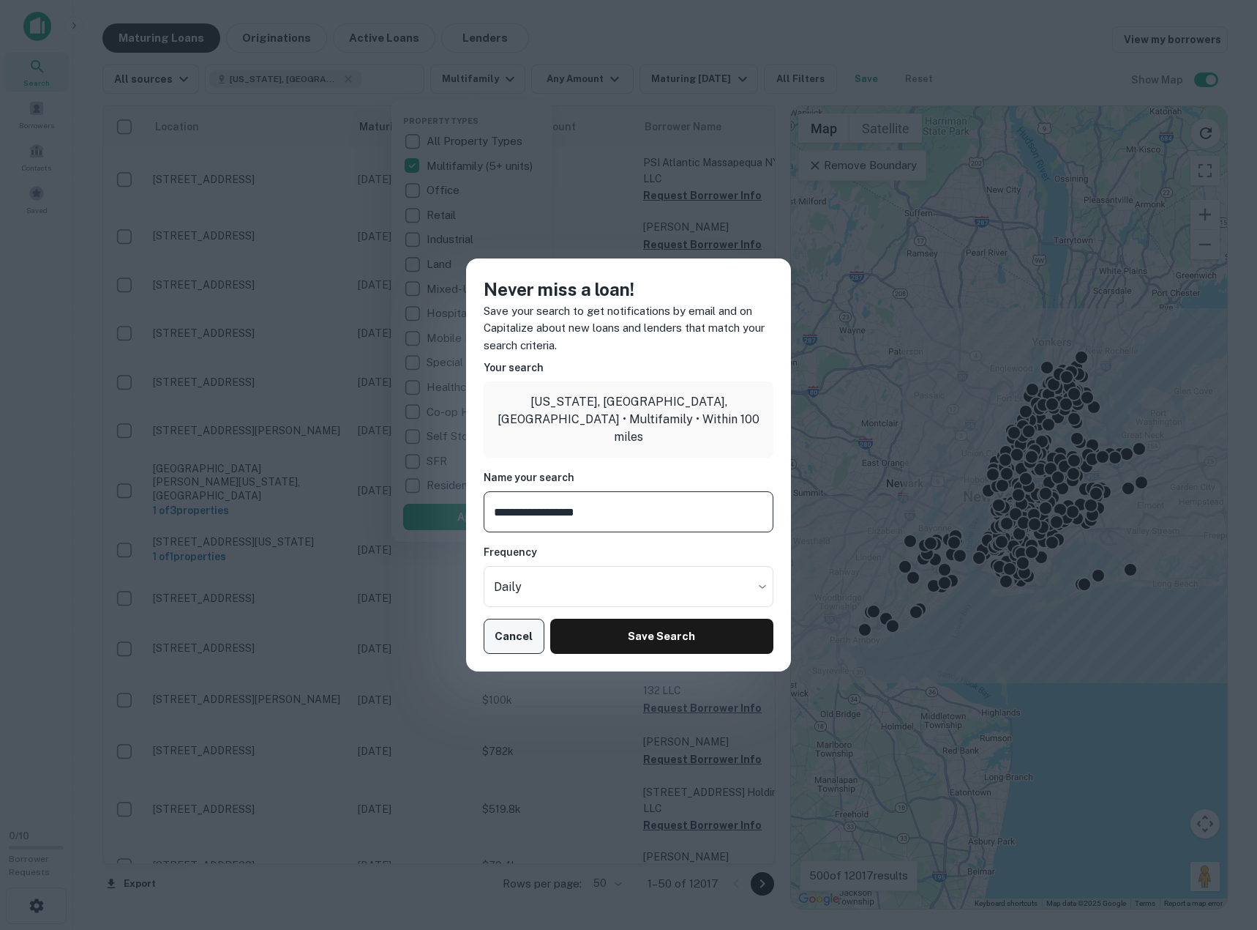
click at [511, 633] on button "Cancel" at bounding box center [514, 635] width 61 height 35
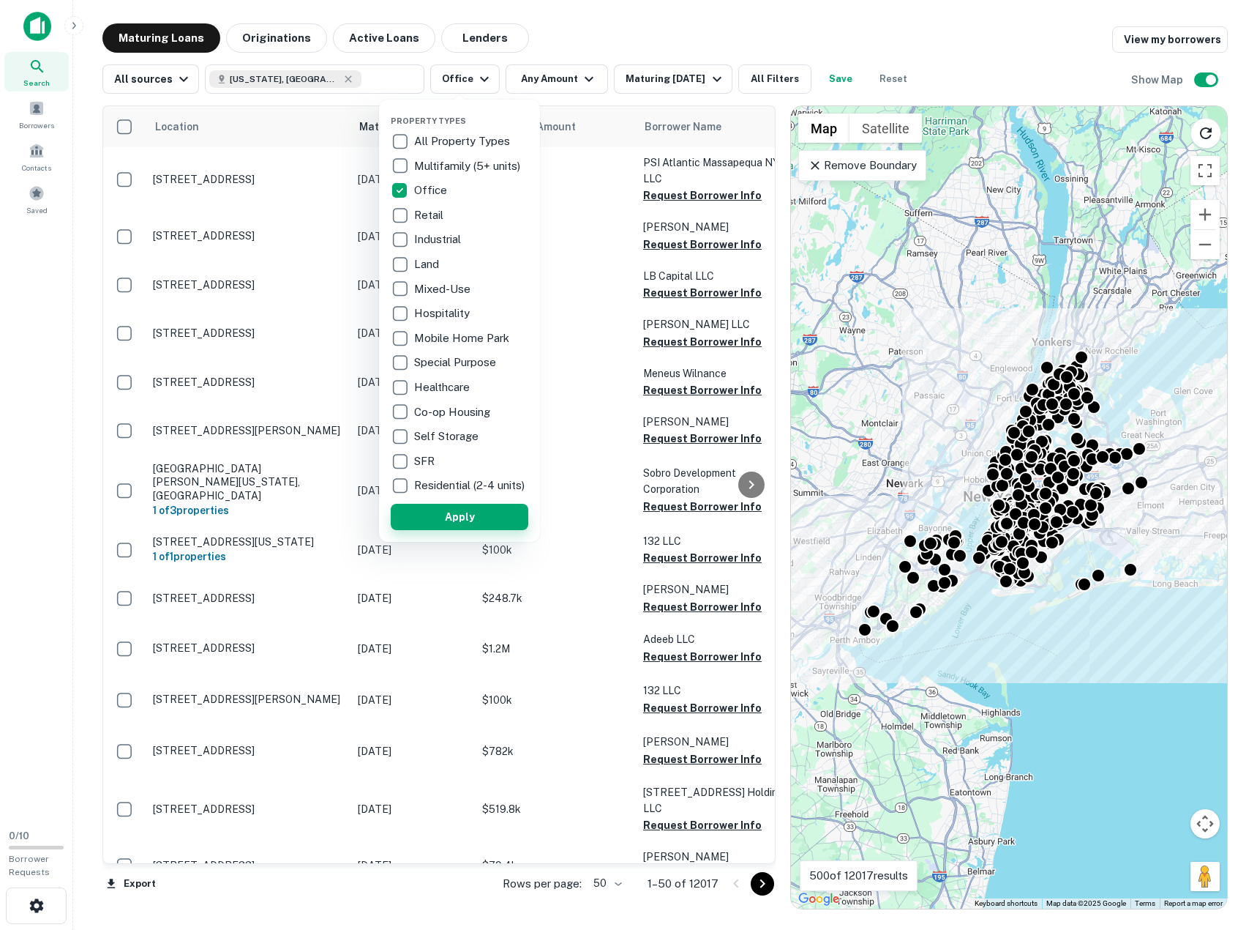
click at [467, 529] on button "Apply" at bounding box center [460, 517] width 138 height 26
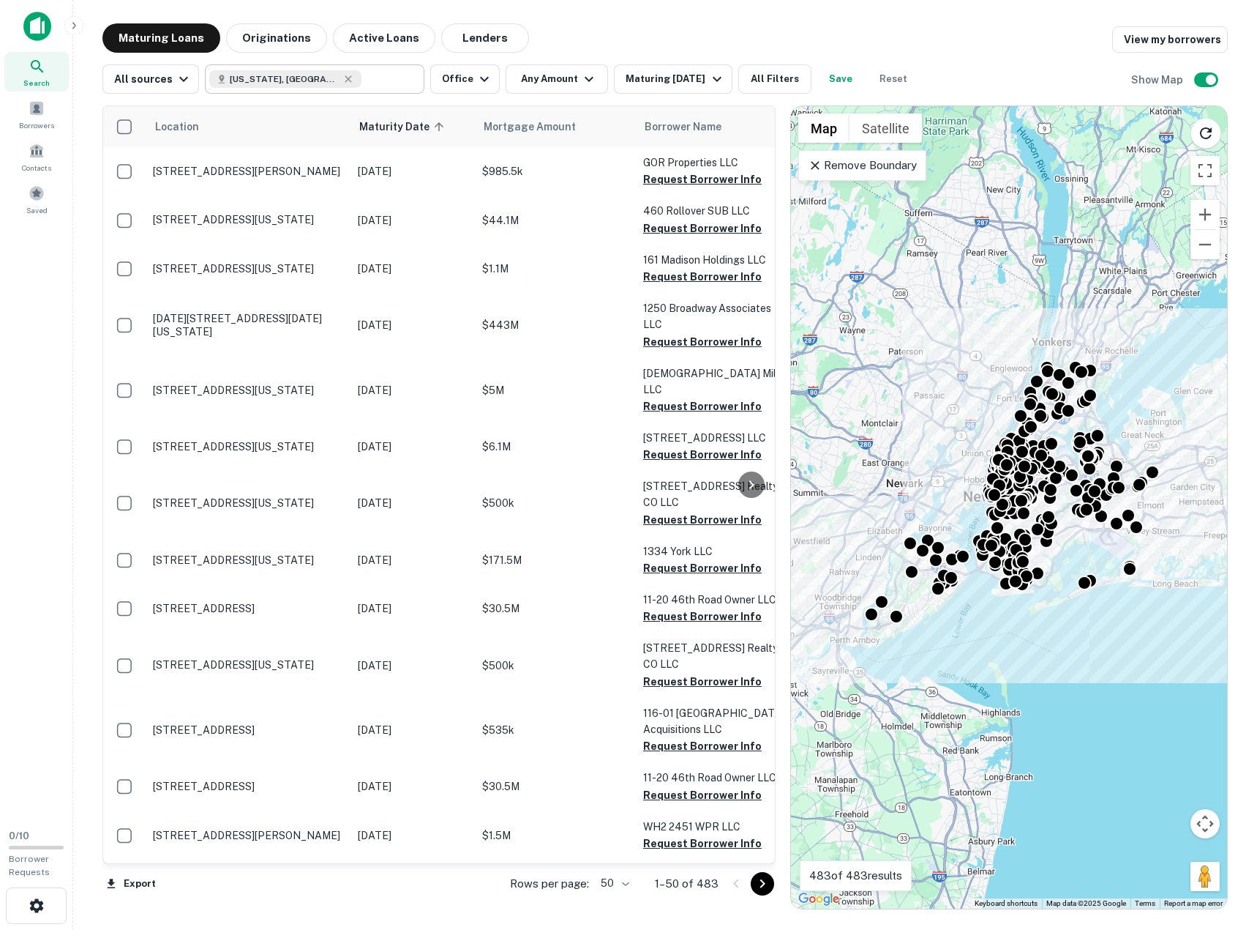
click at [343, 79] on icon at bounding box center [349, 79] width 12 height 12
type input "**********"
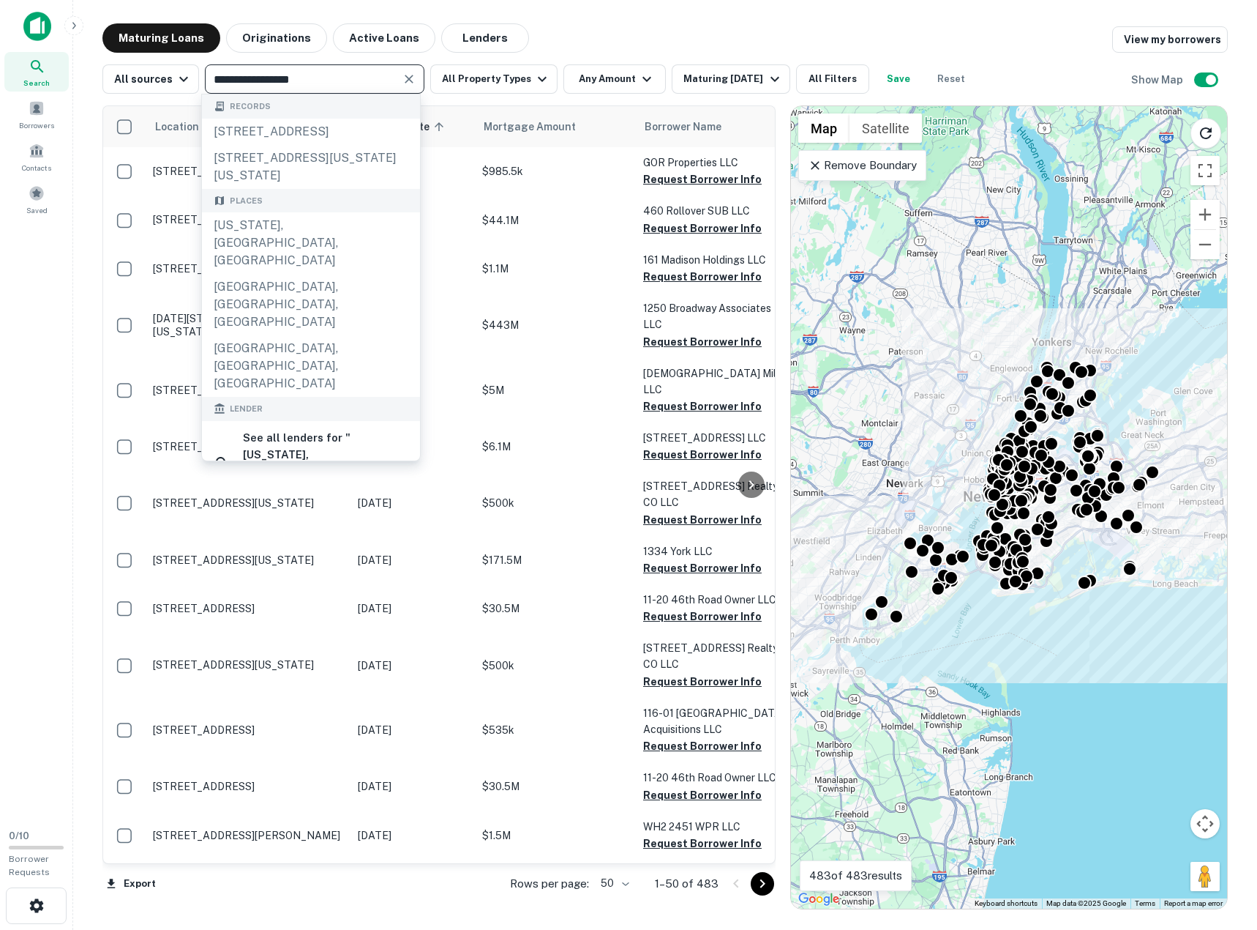
drag, startPoint x: 364, startPoint y: 79, endPoint x: 152, endPoint y: 16, distance: 222.1
click at [167, 34] on div "**********" at bounding box center [665, 466] width 1126 height 886
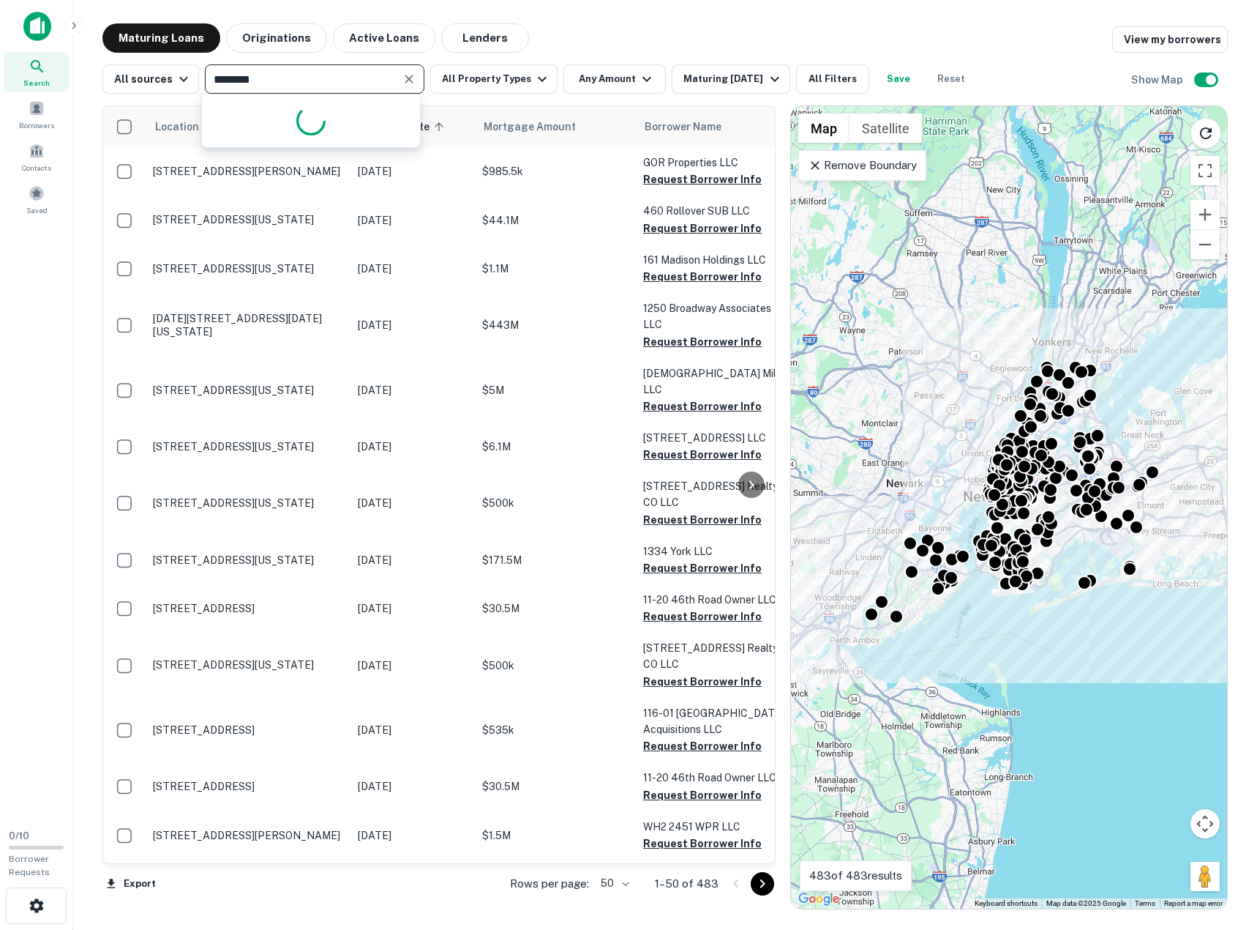
type input "*********"
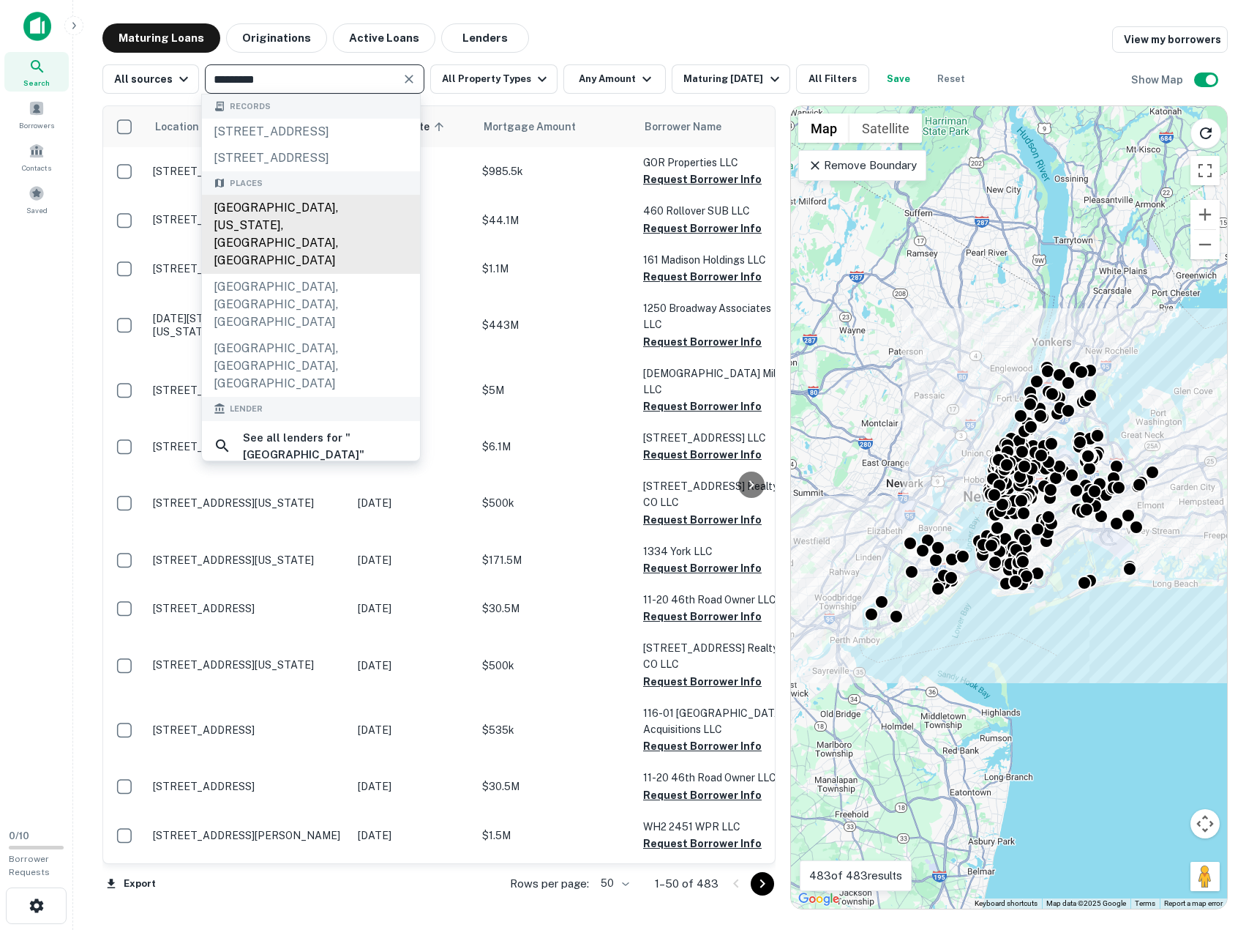
click at [340, 243] on div "Manhattan, New York, NY, USA" at bounding box center [311, 234] width 218 height 79
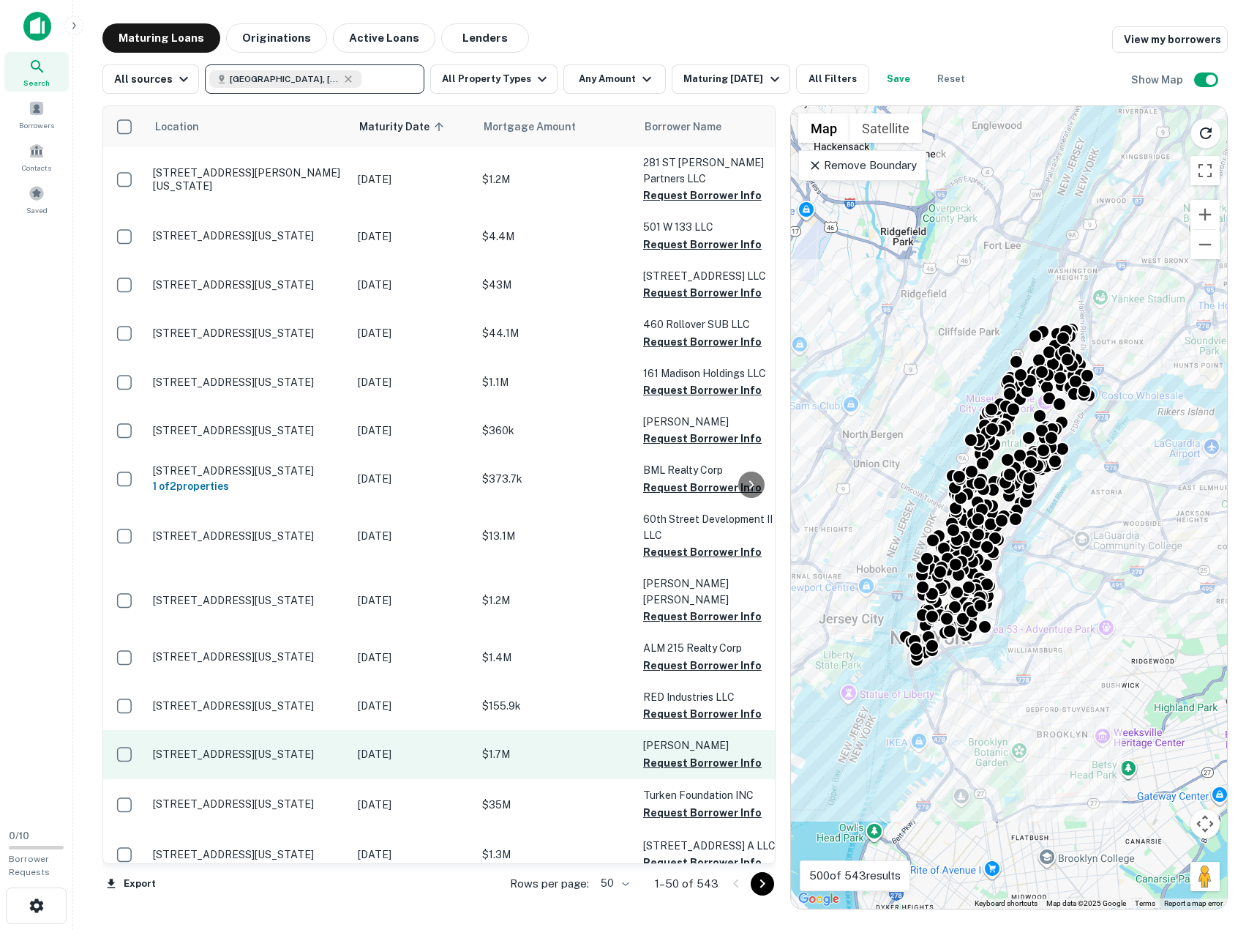
click at [210, 747] on p "41 Charlton St New York, NY10014" at bounding box center [248, 753] width 190 height 13
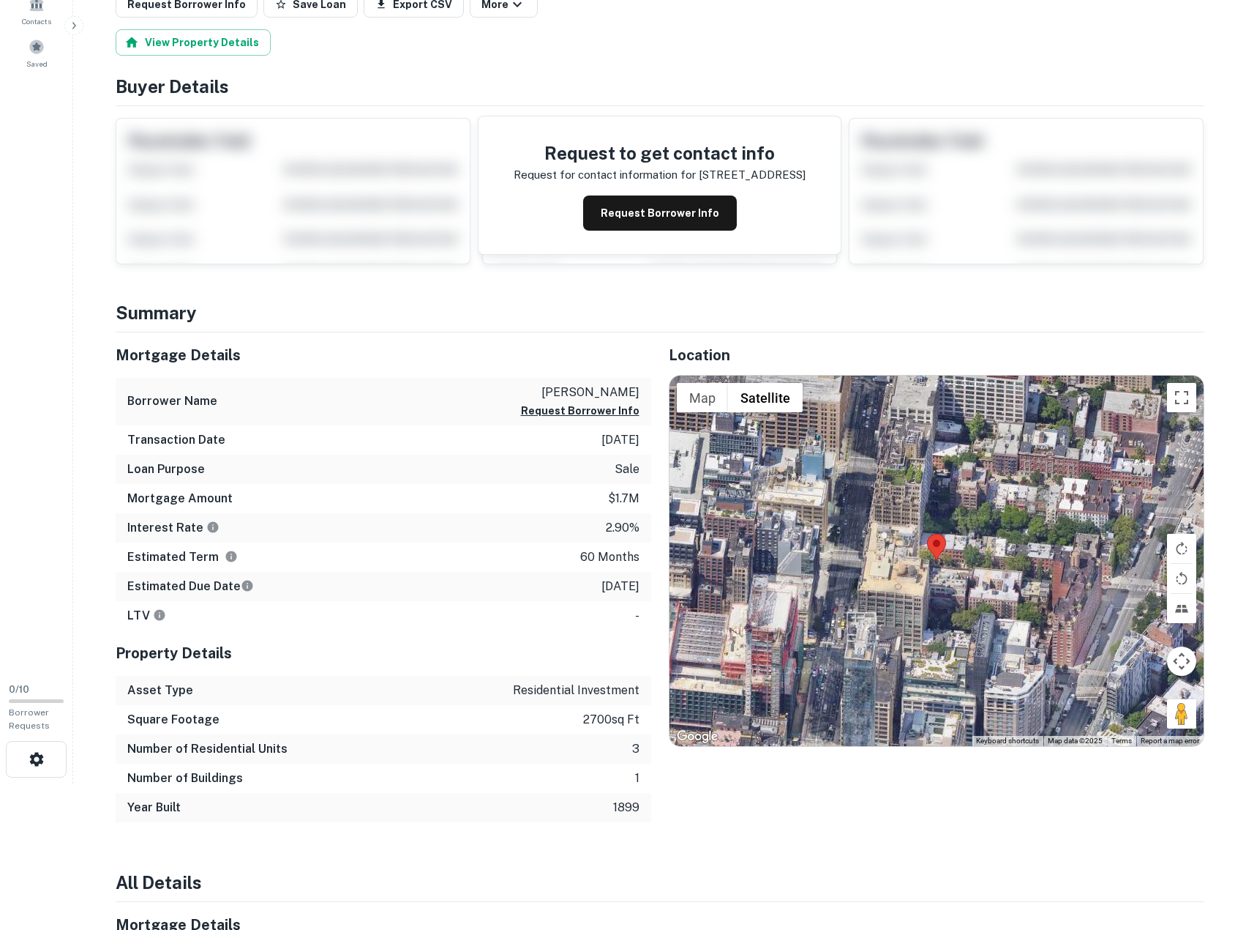
scroll to position [73, 0]
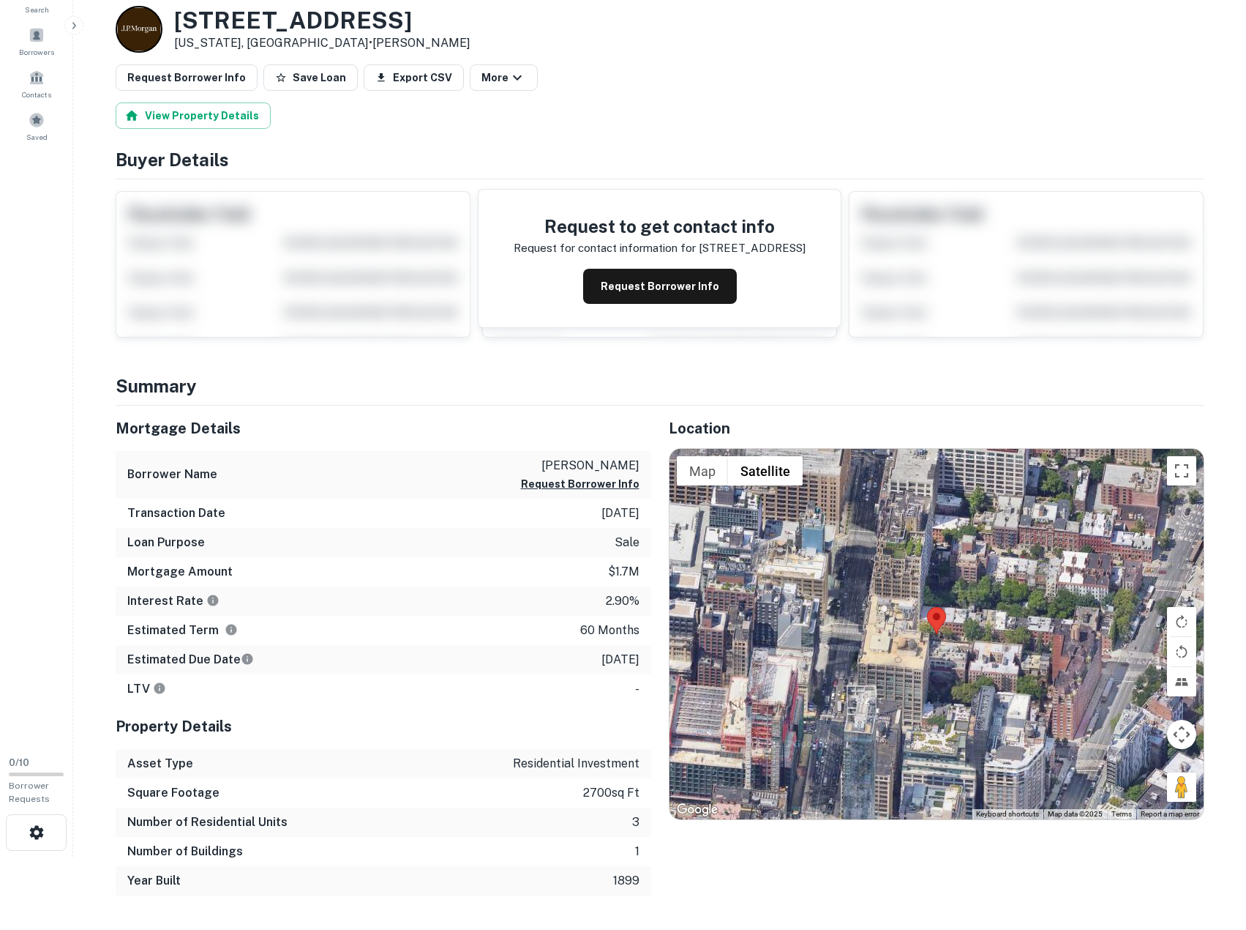
click at [472, 639] on div "Estimated Term 60 months" at bounding box center [384, 630] width 536 height 29
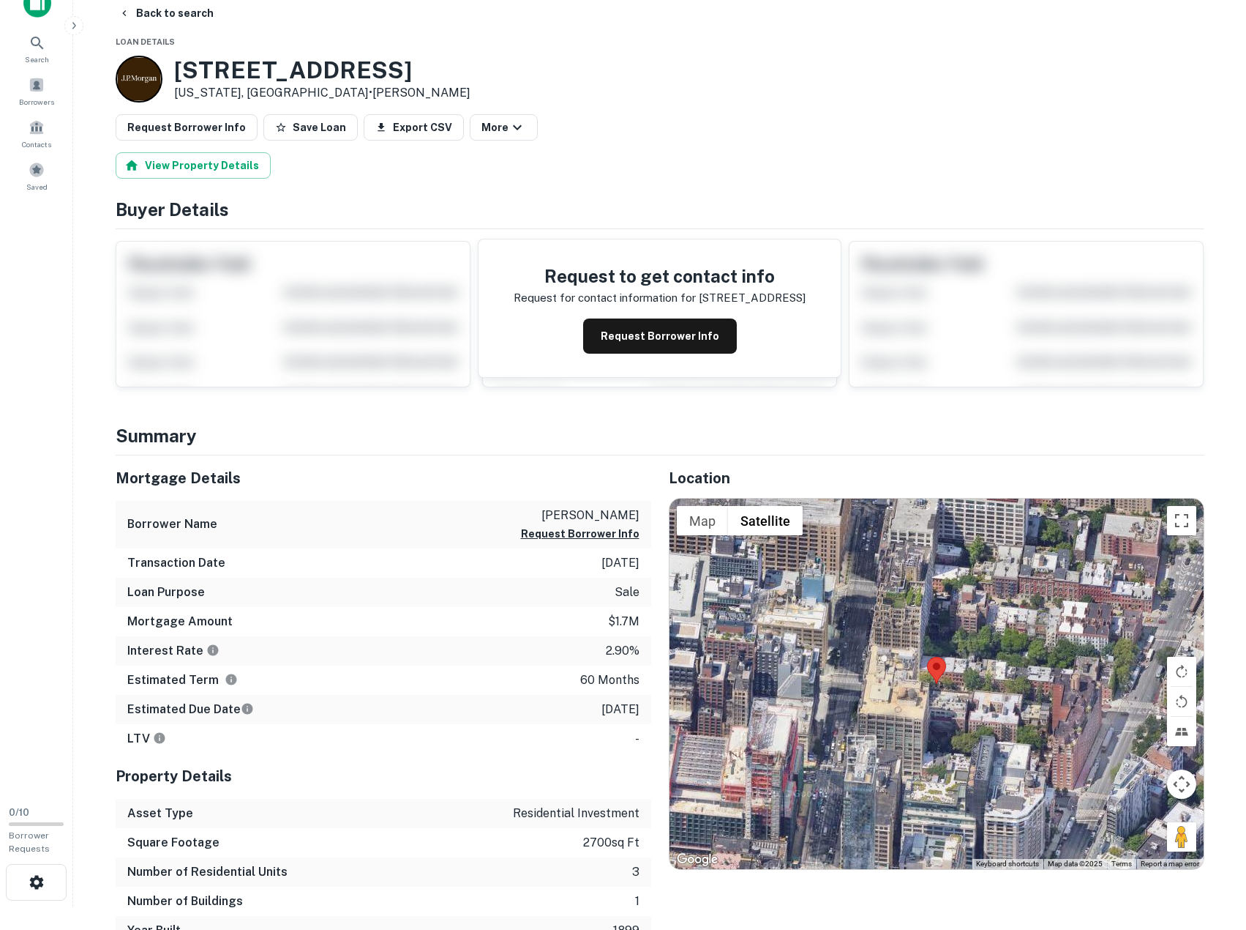
scroll to position [0, 0]
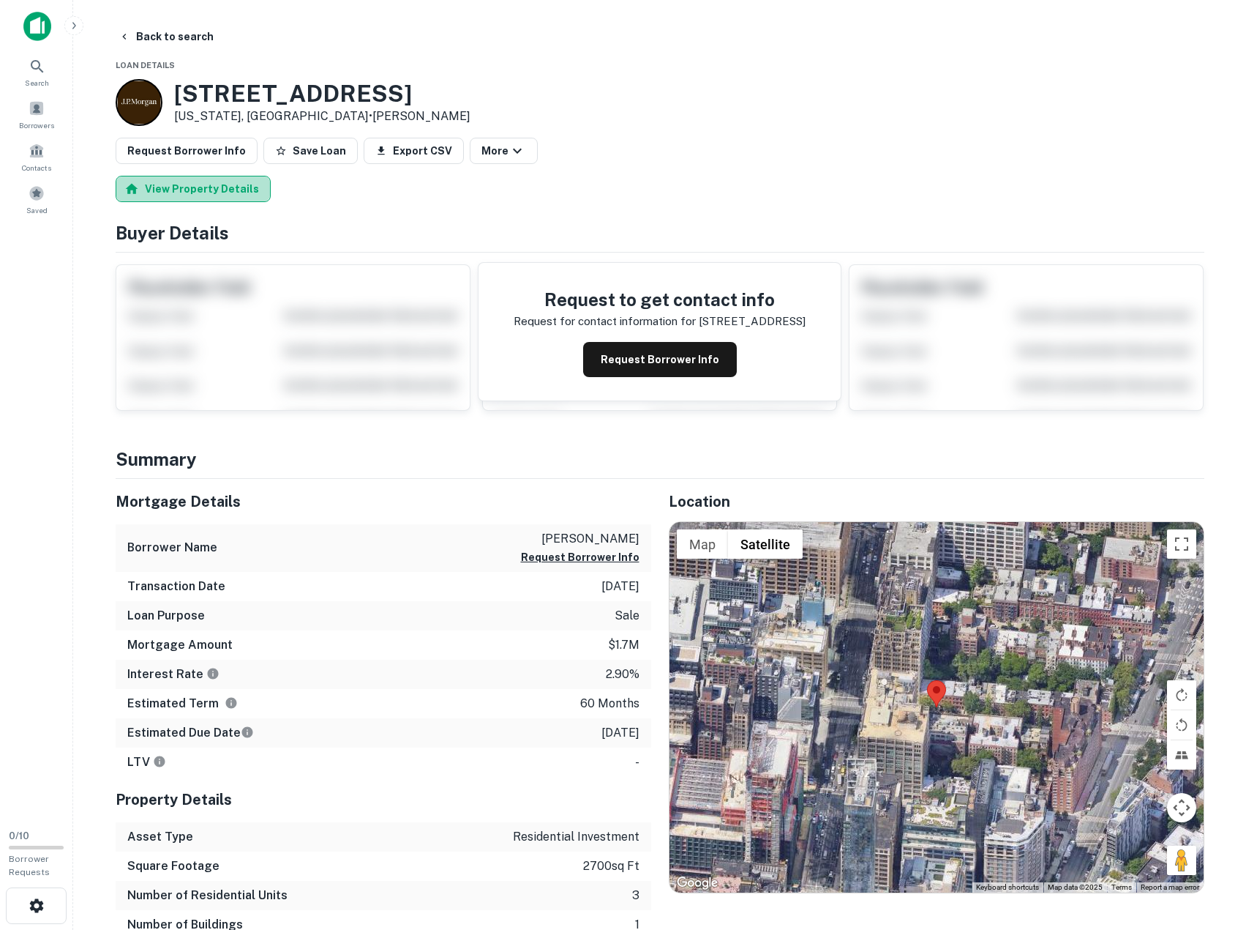
click at [198, 195] on button "View Property Details" at bounding box center [193, 189] width 155 height 26
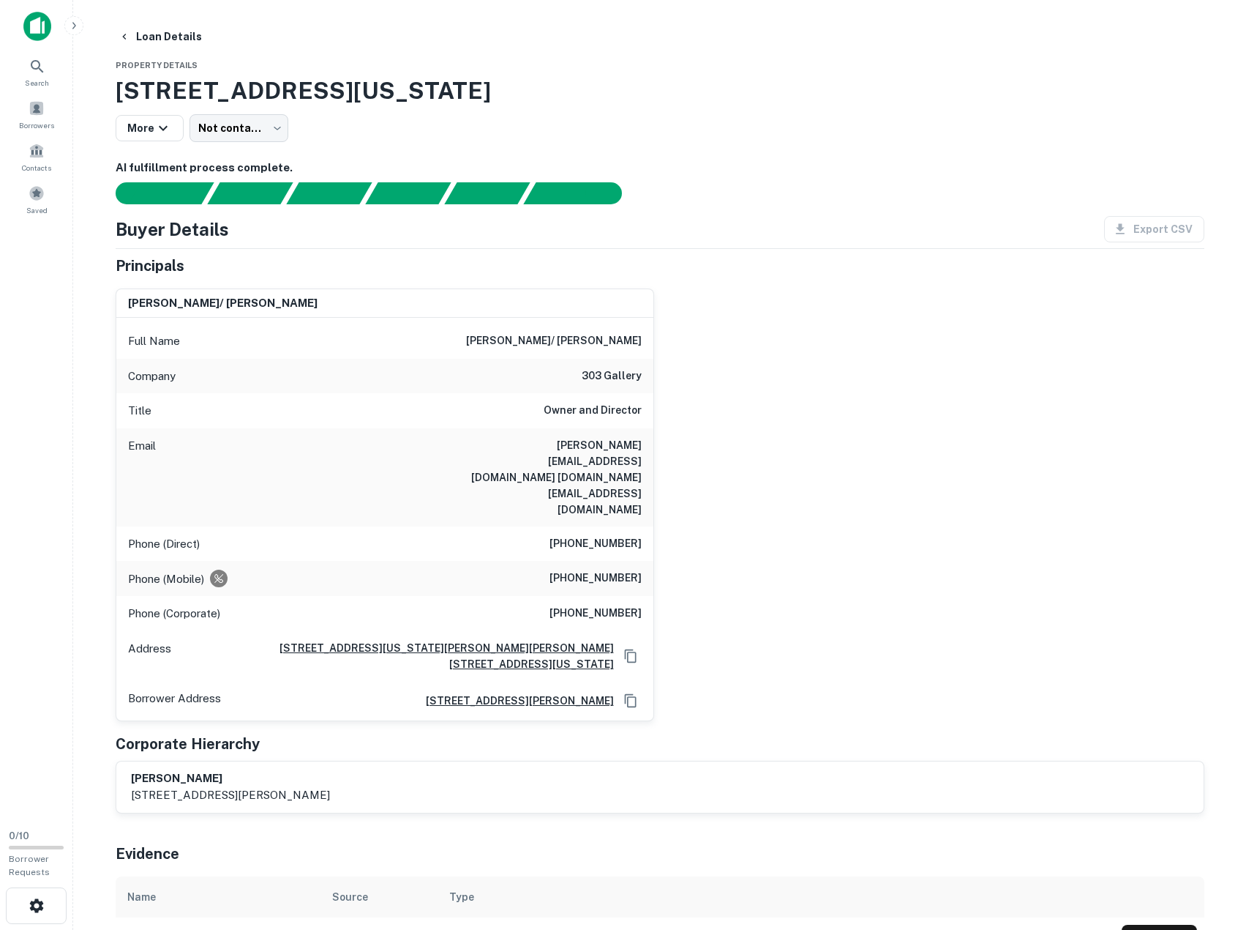
scroll to position [220, 0]
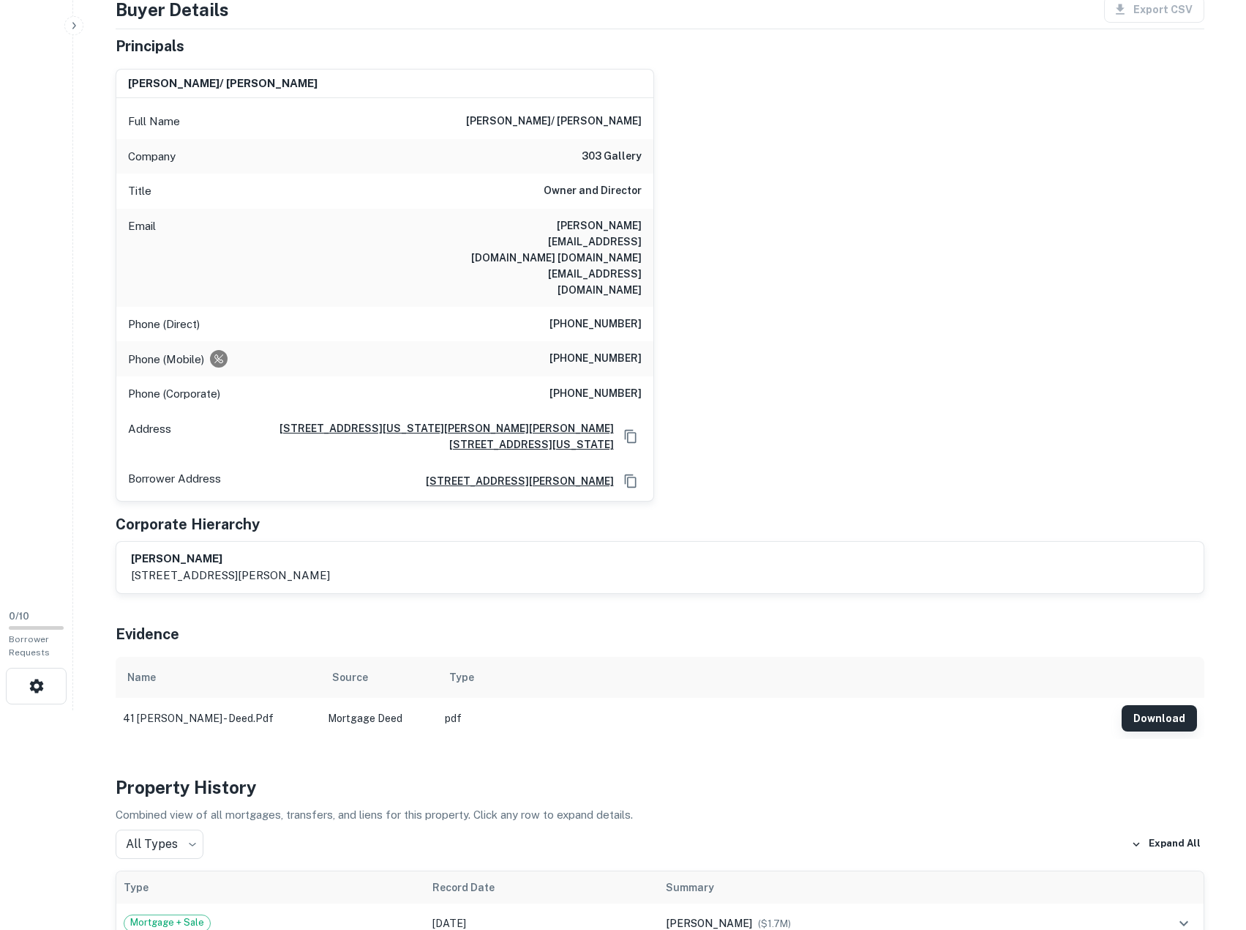
click at [1164, 705] on button "Download" at bounding box center [1159, 718] width 75 height 26
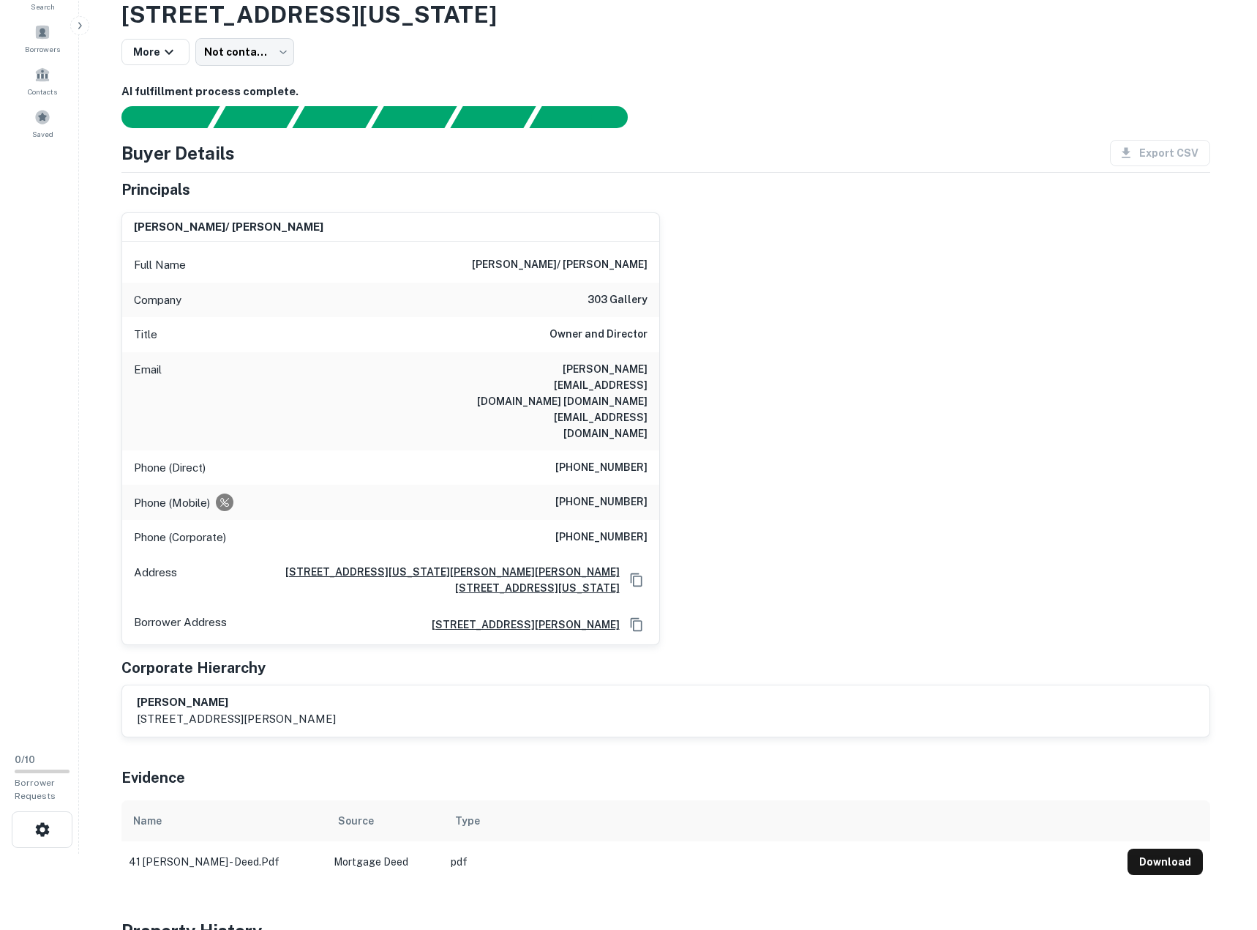
scroll to position [0, 0]
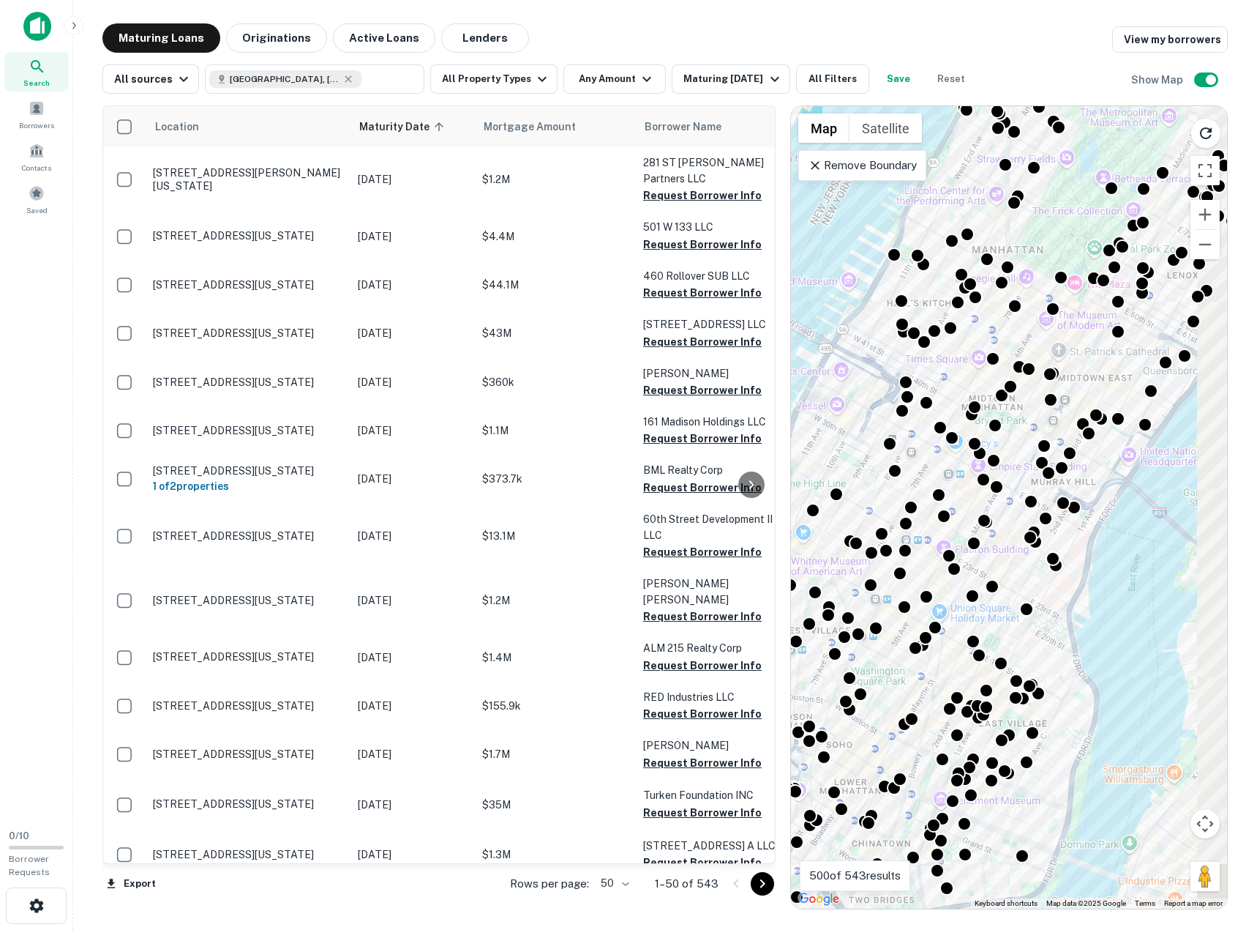
drag, startPoint x: 1061, startPoint y: 504, endPoint x: 947, endPoint y: 498, distance: 114.3
click at [947, 498] on div "To activate drag with keyboard, press Alt + Enter. Once in keyboard drag state,…" at bounding box center [1009, 507] width 436 height 802
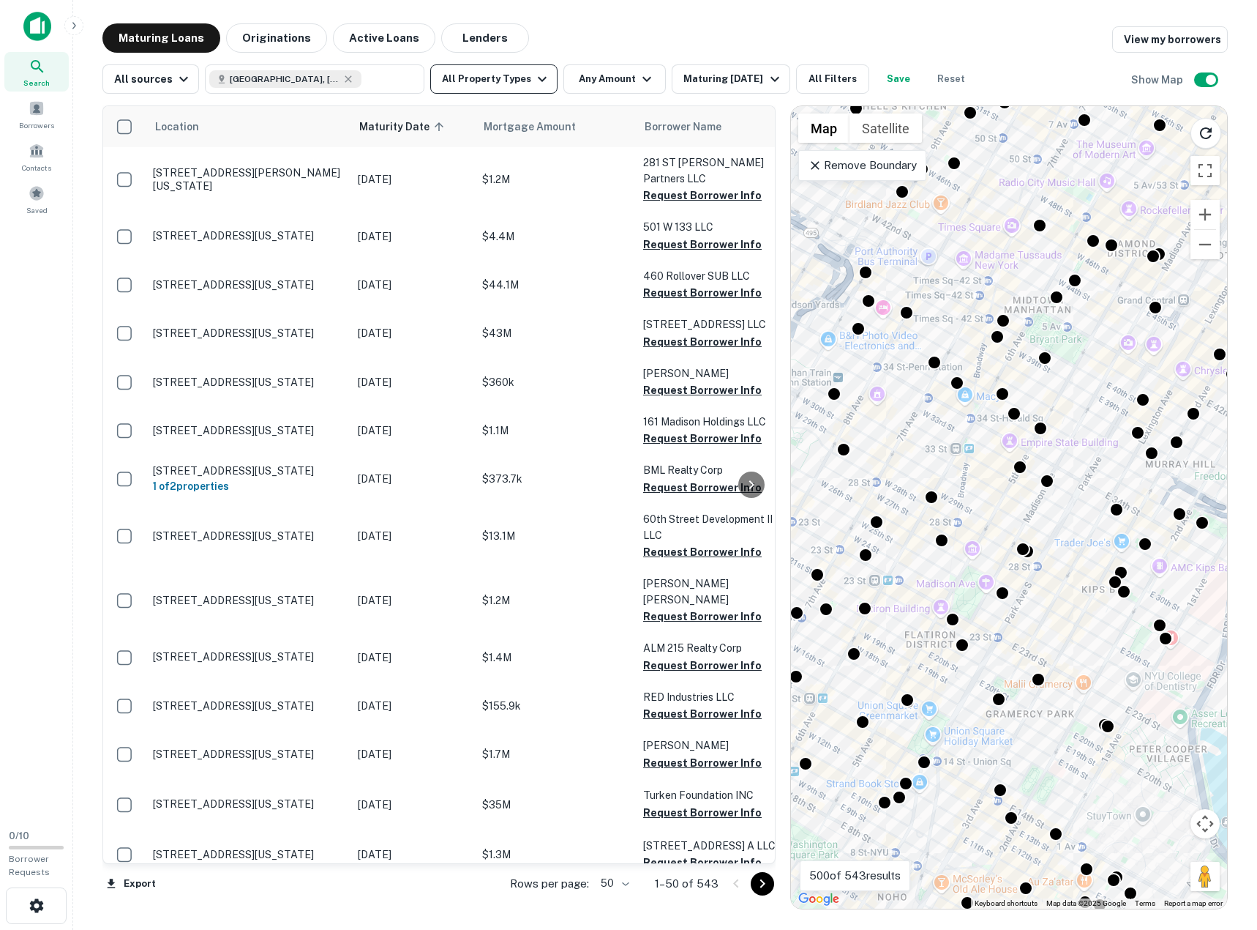
click at [479, 84] on button "All Property Types" at bounding box center [493, 78] width 127 height 29
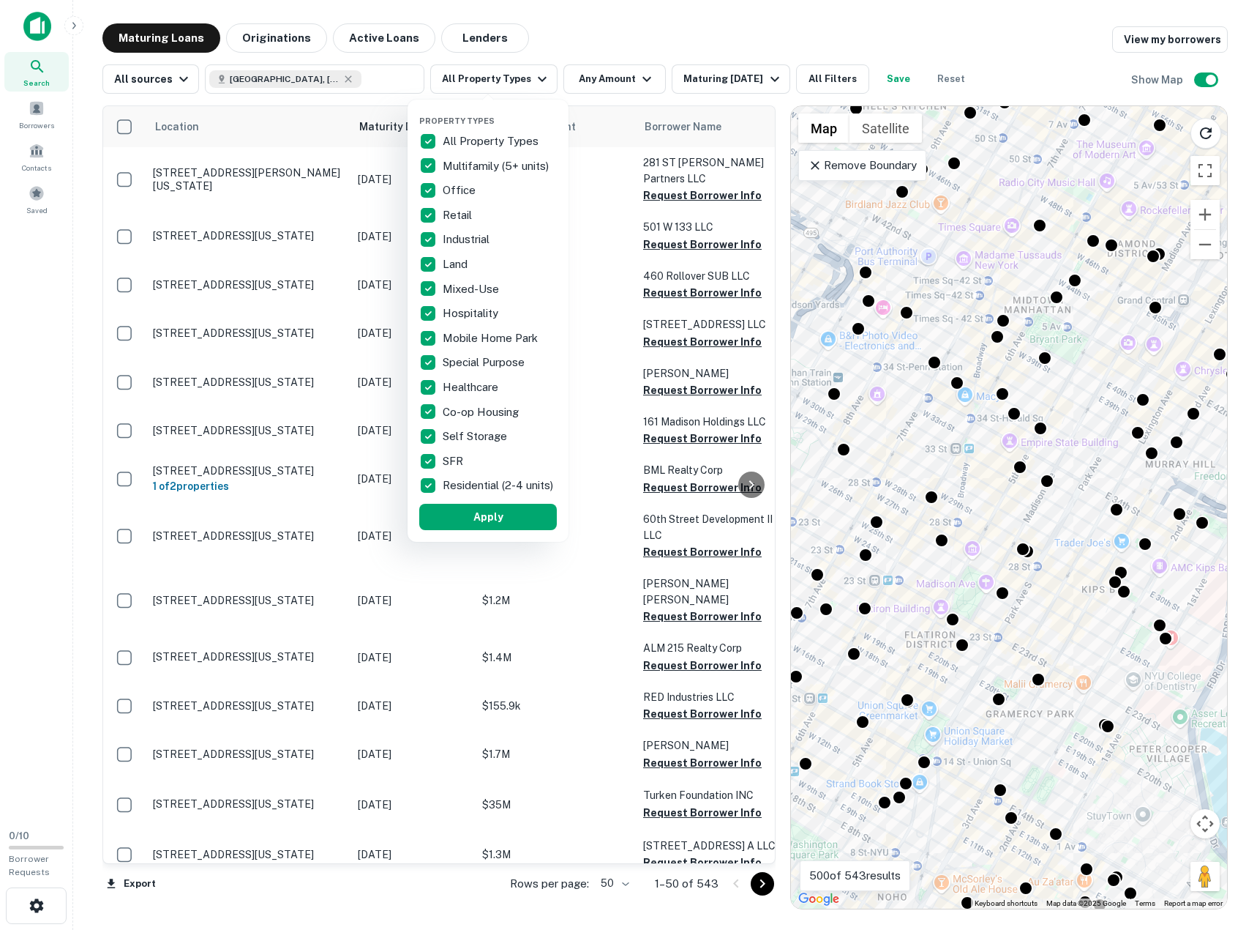
click at [457, 143] on p "All Property Types" at bounding box center [492, 141] width 99 height 18
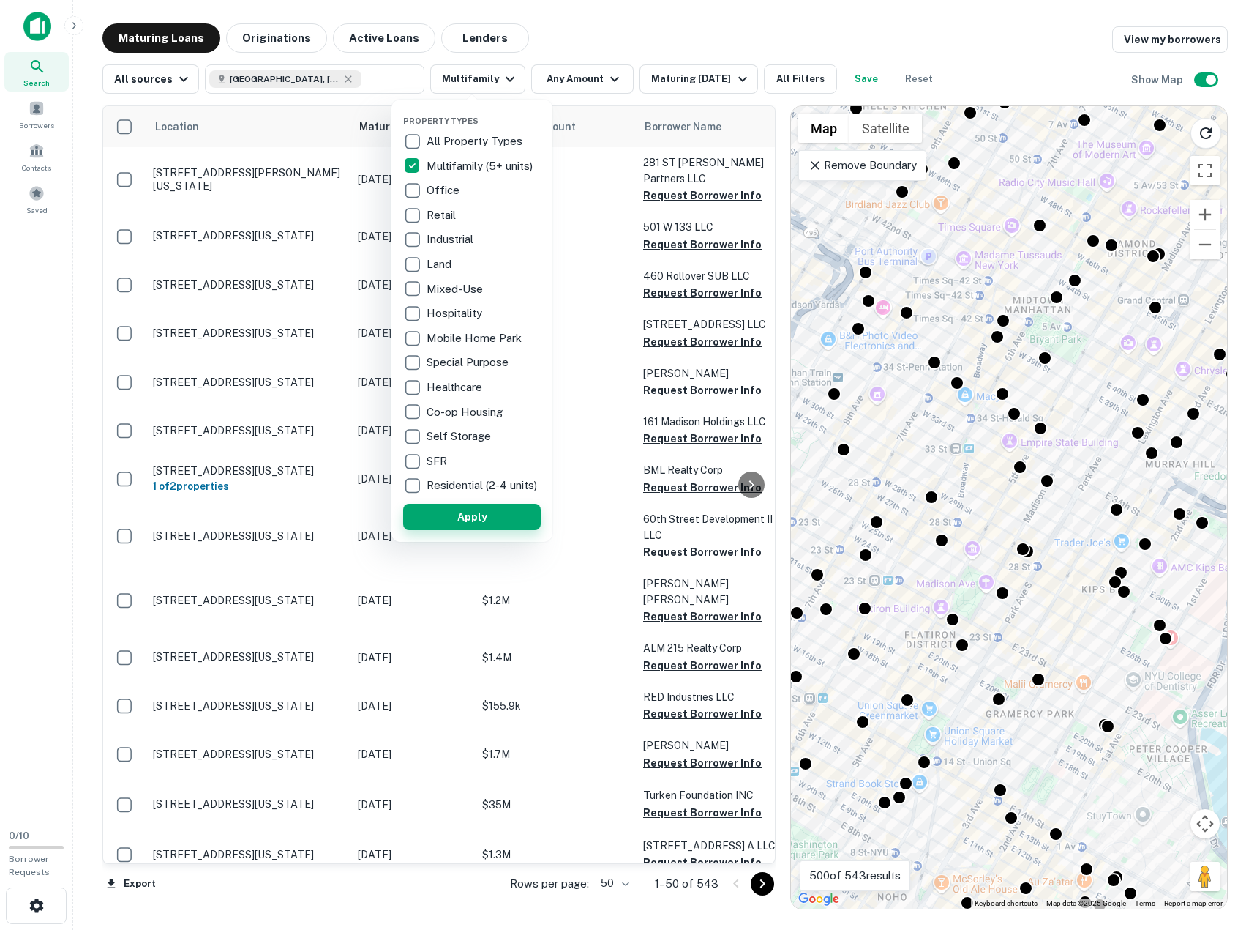
click at [468, 520] on button "Apply" at bounding box center [472, 517] width 138 height 26
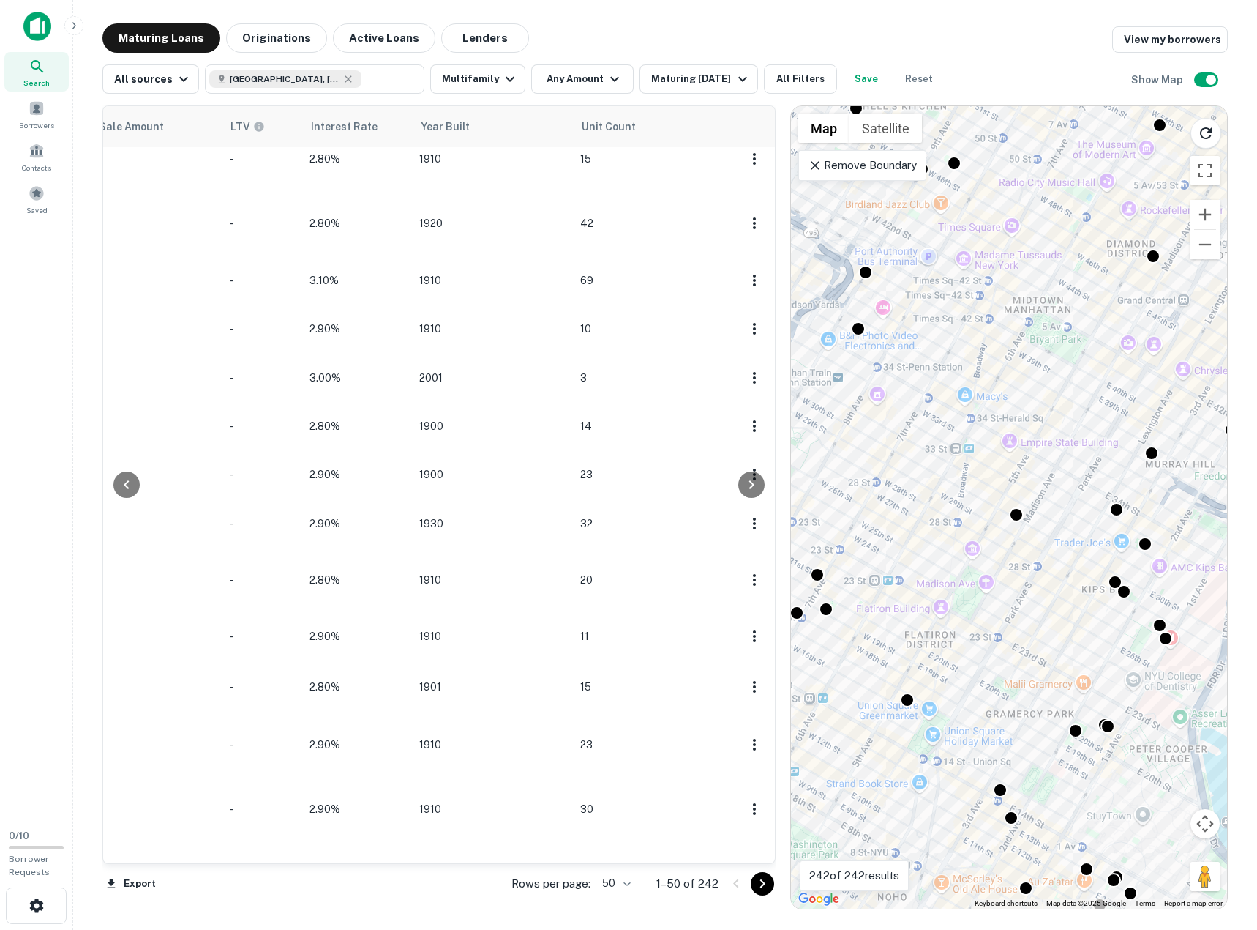
scroll to position [1815, 0]
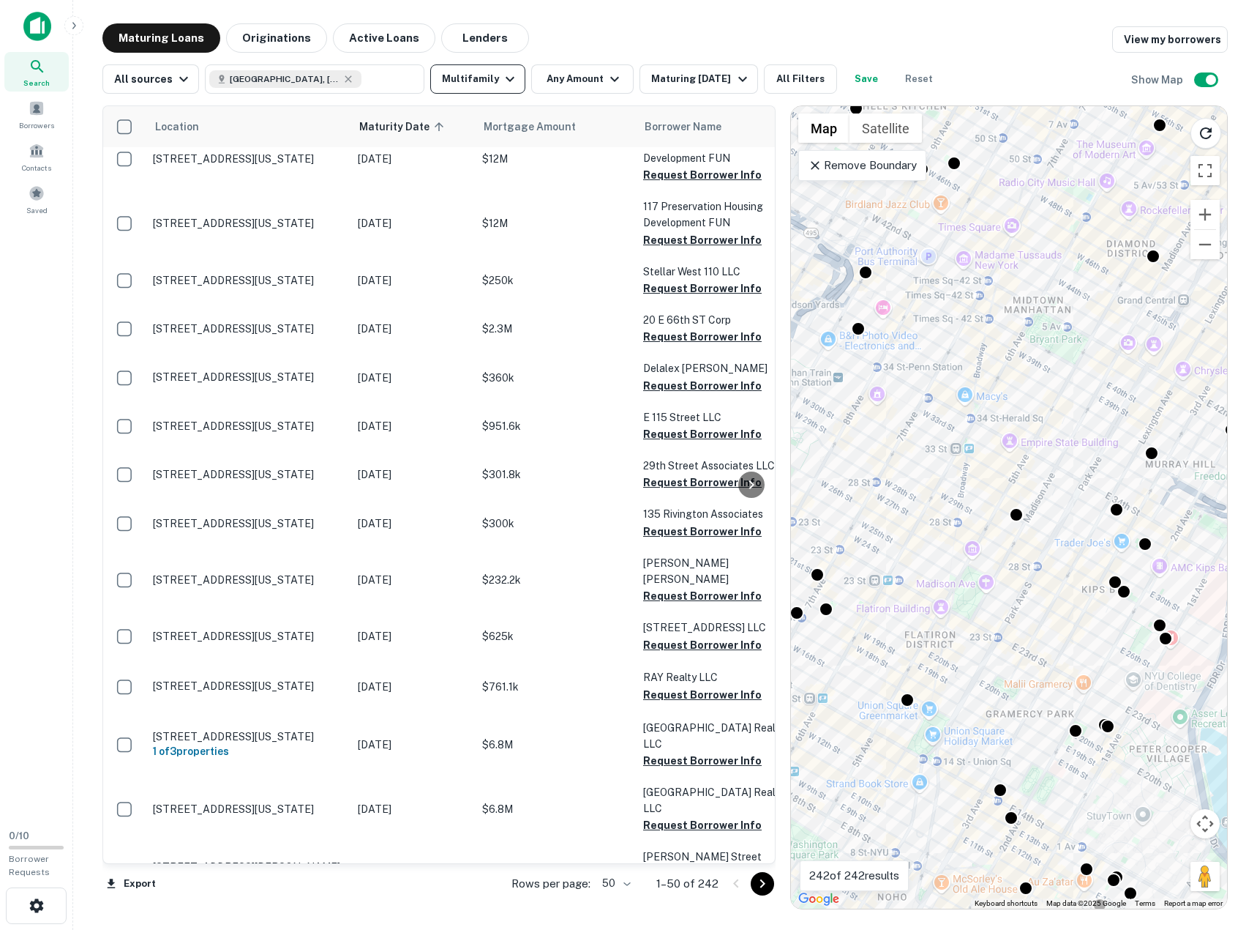
click at [505, 81] on icon "button" at bounding box center [510, 79] width 18 height 18
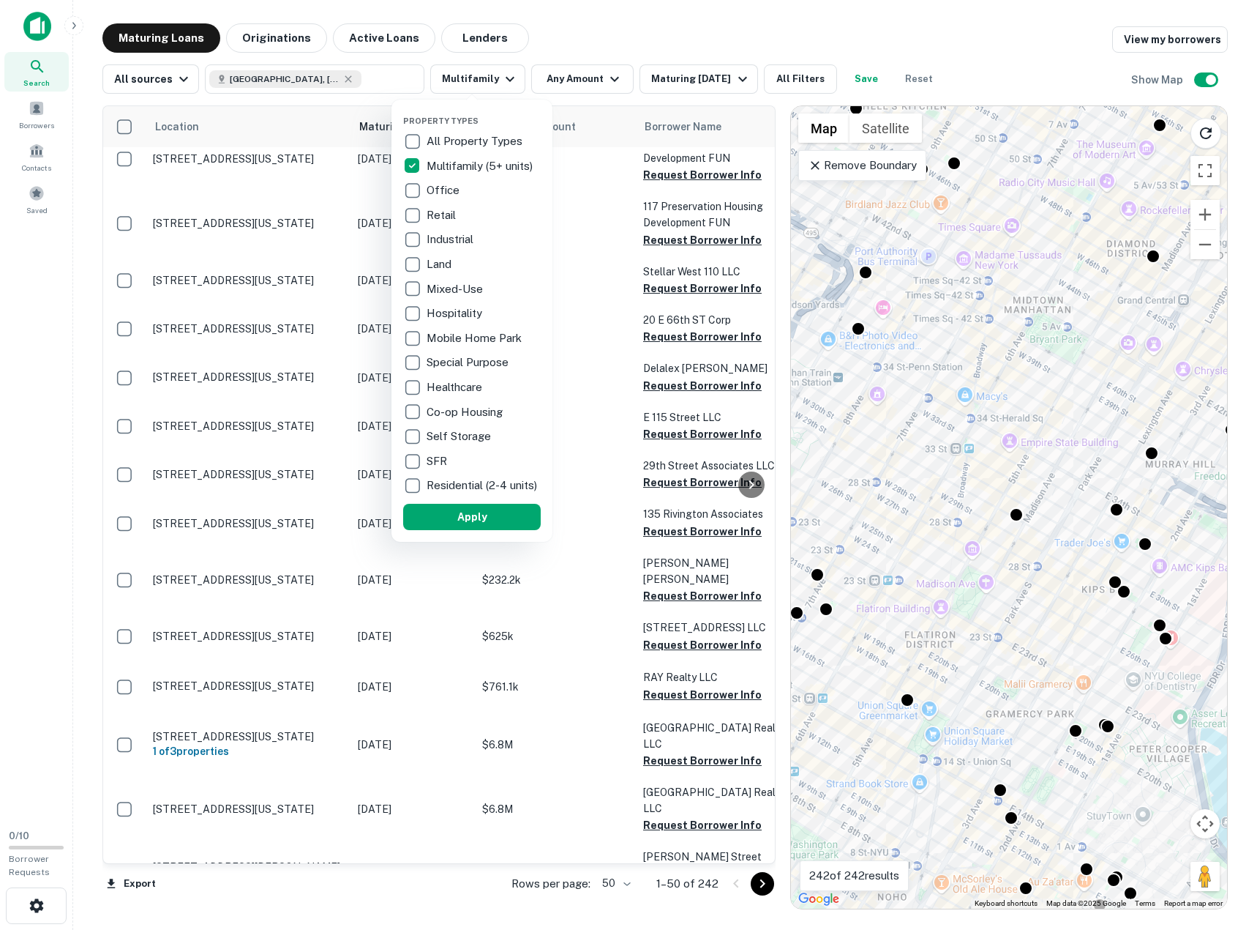
click at [435, 186] on p "Office" at bounding box center [445, 191] width 36 height 18
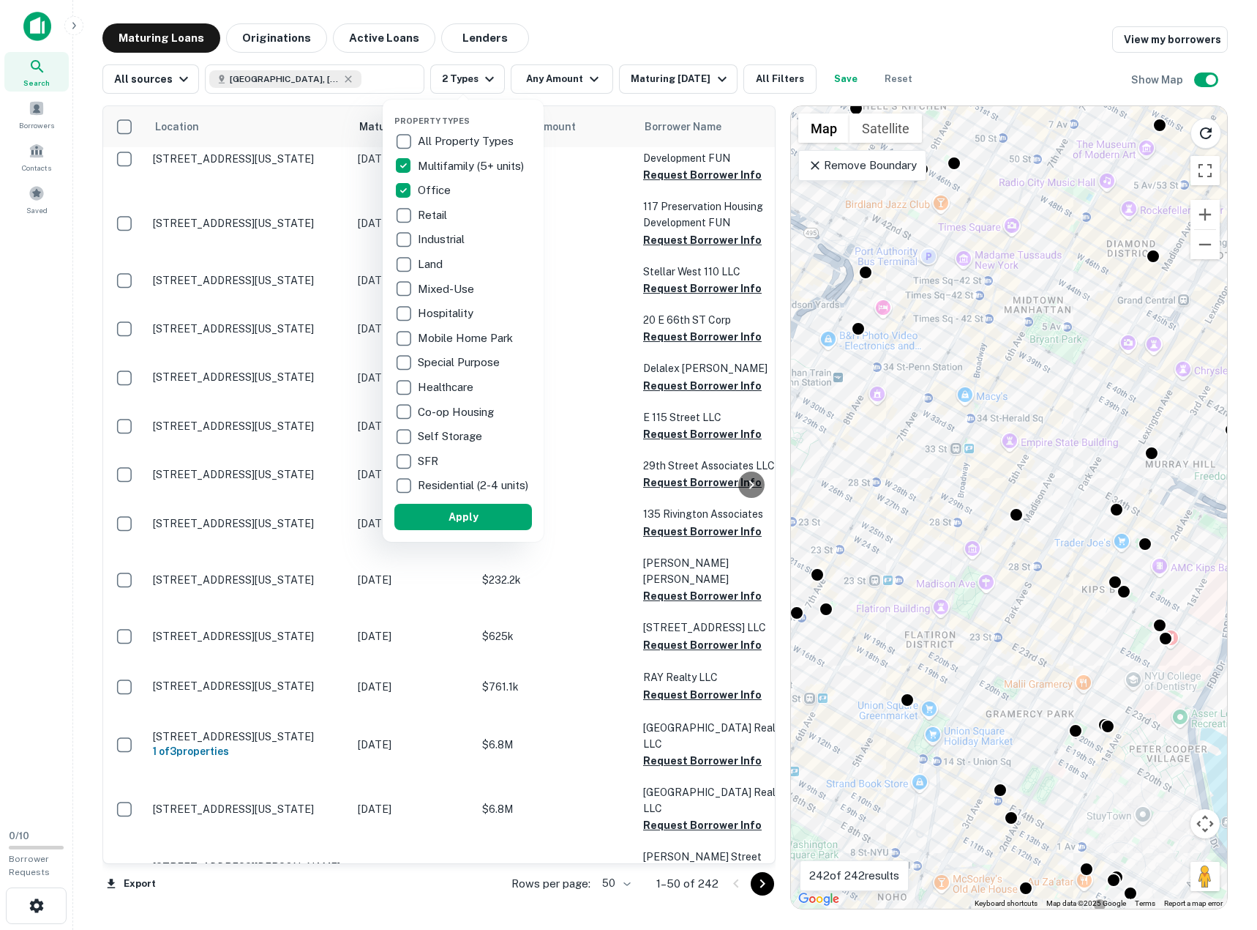
click at [453, 164] on p "Multifamily (5+ units)" at bounding box center [472, 166] width 109 height 18
click at [479, 523] on button "Apply" at bounding box center [460, 517] width 138 height 26
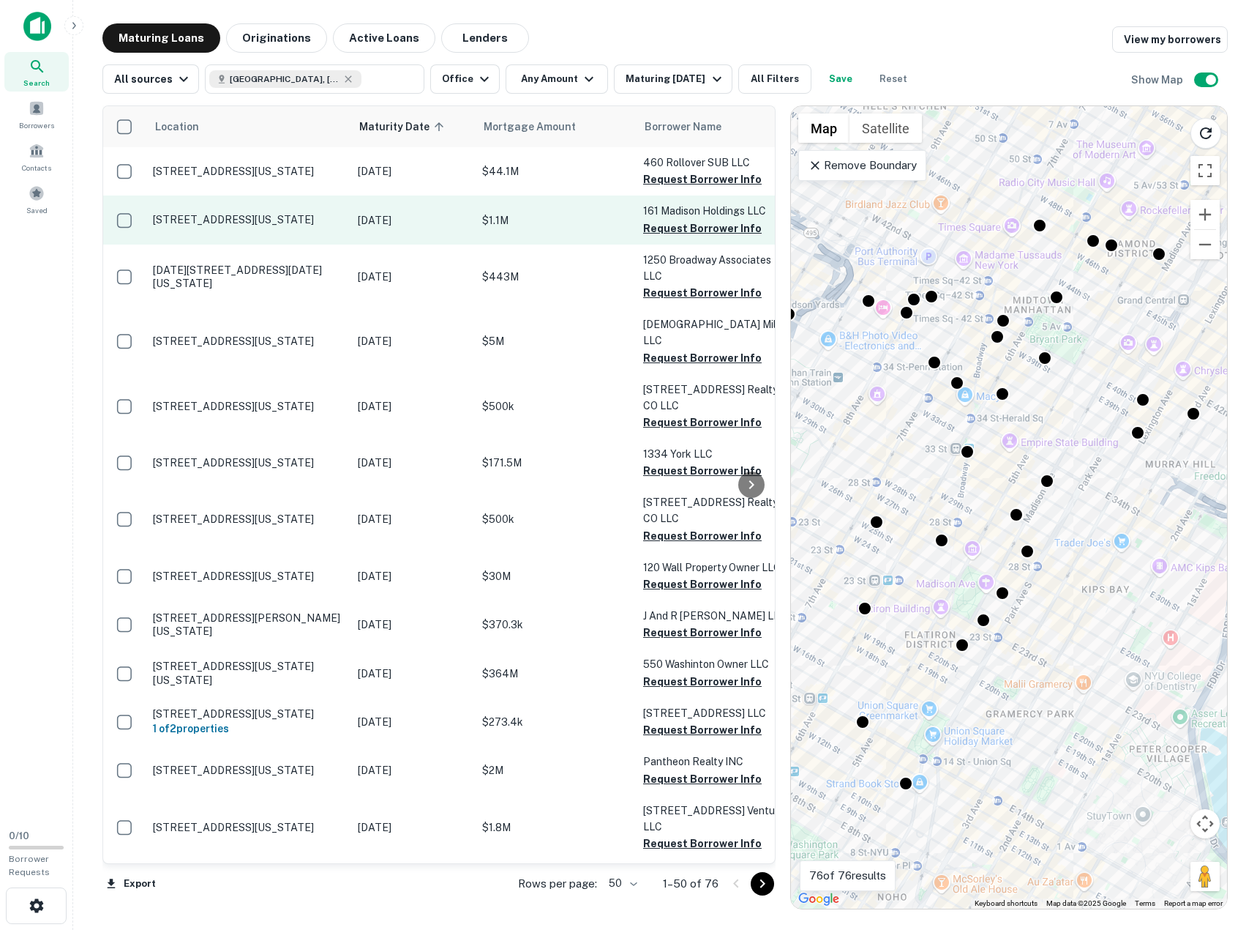
click at [258, 229] on td "161 Madison Ave New York, NY10016" at bounding box center [248, 219] width 205 height 48
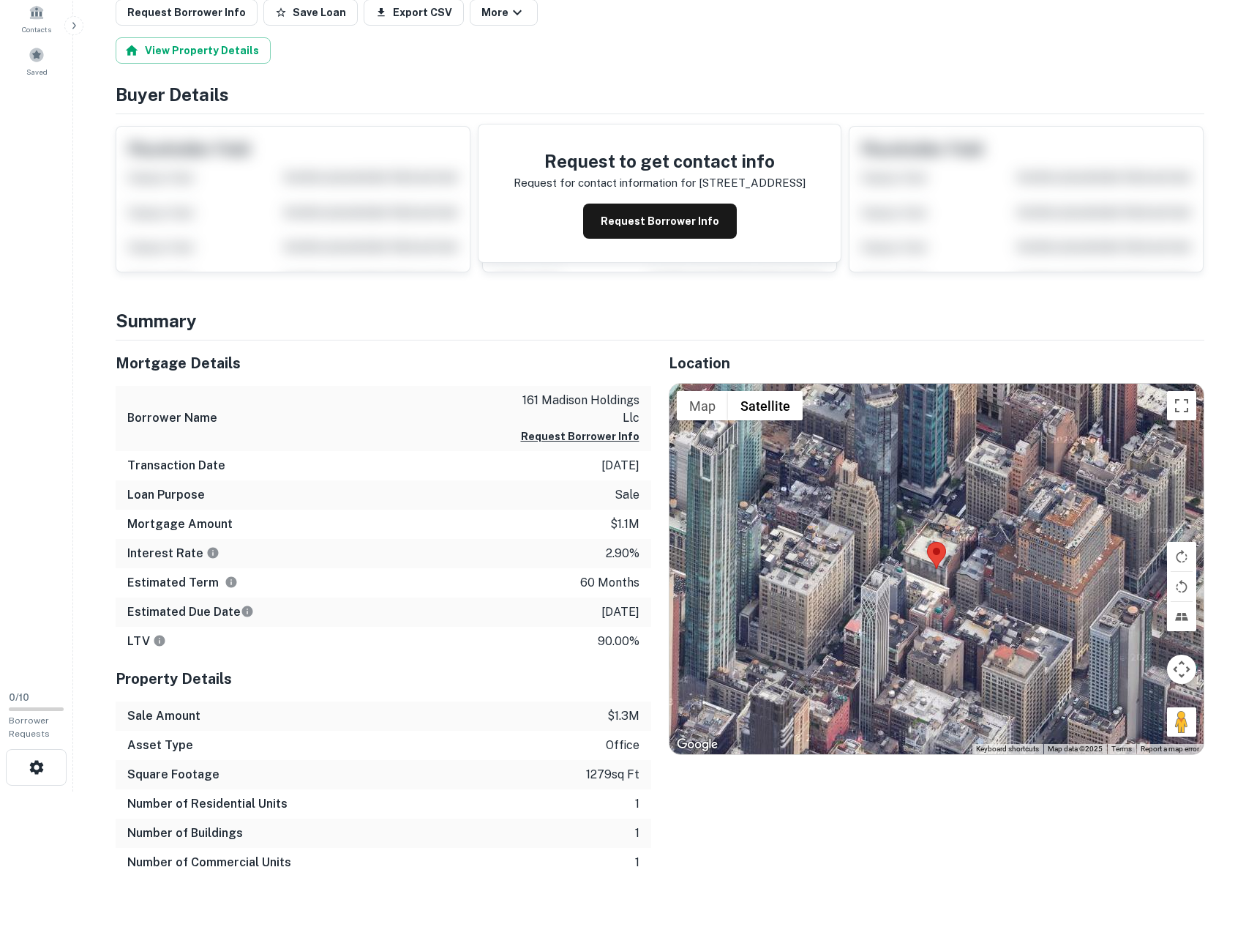
scroll to position [146, 0]
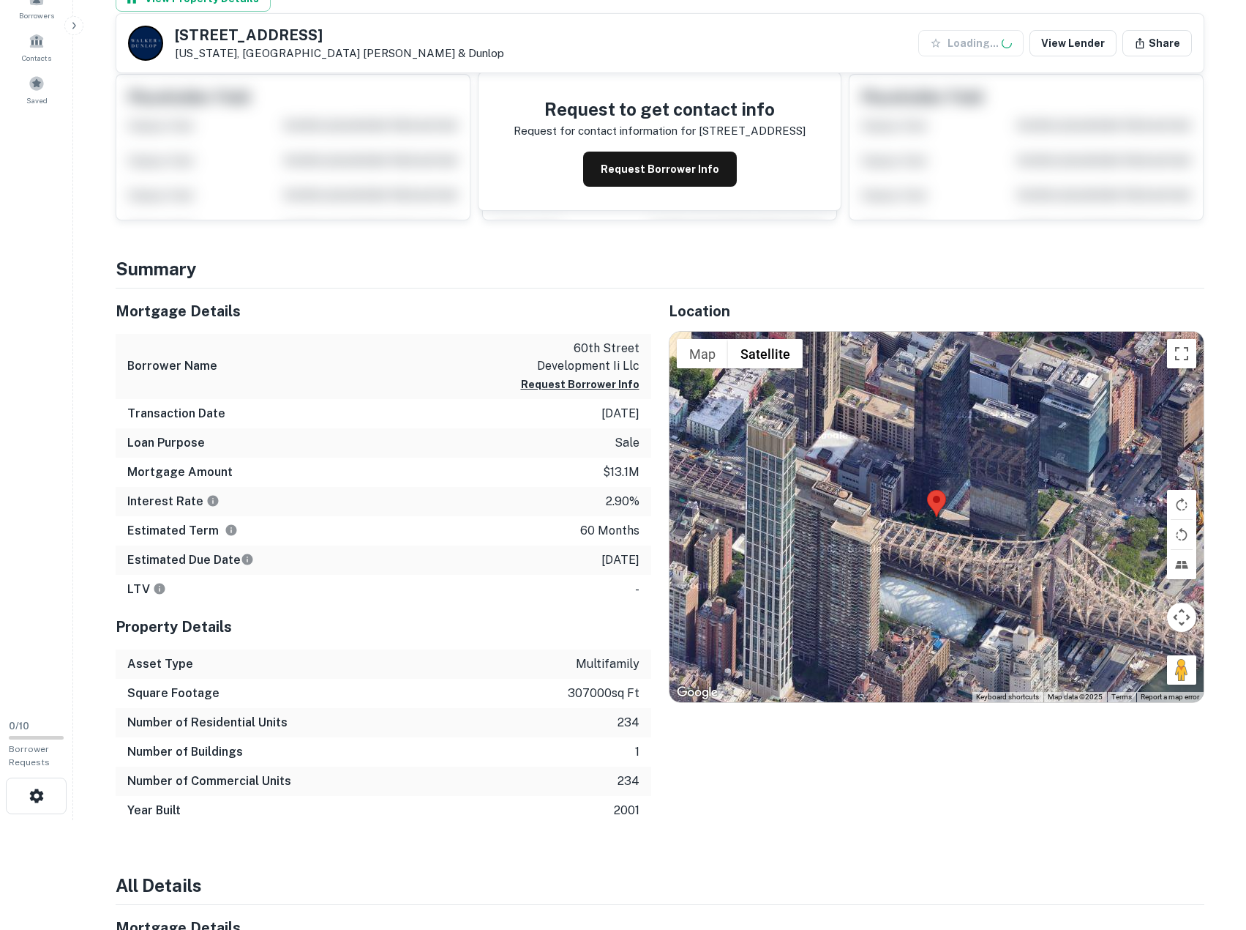
scroll to position [293, 0]
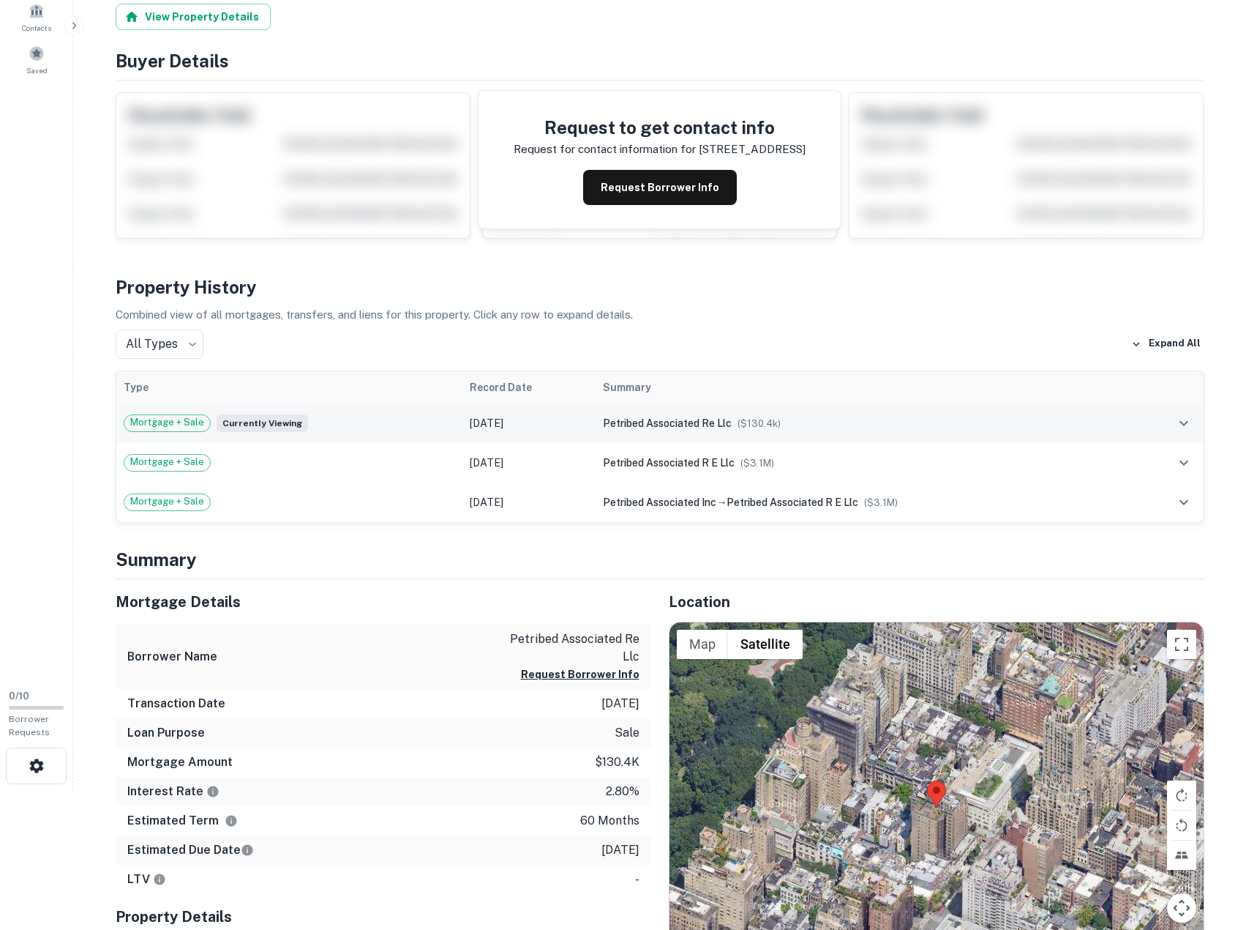
scroll to position [146, 0]
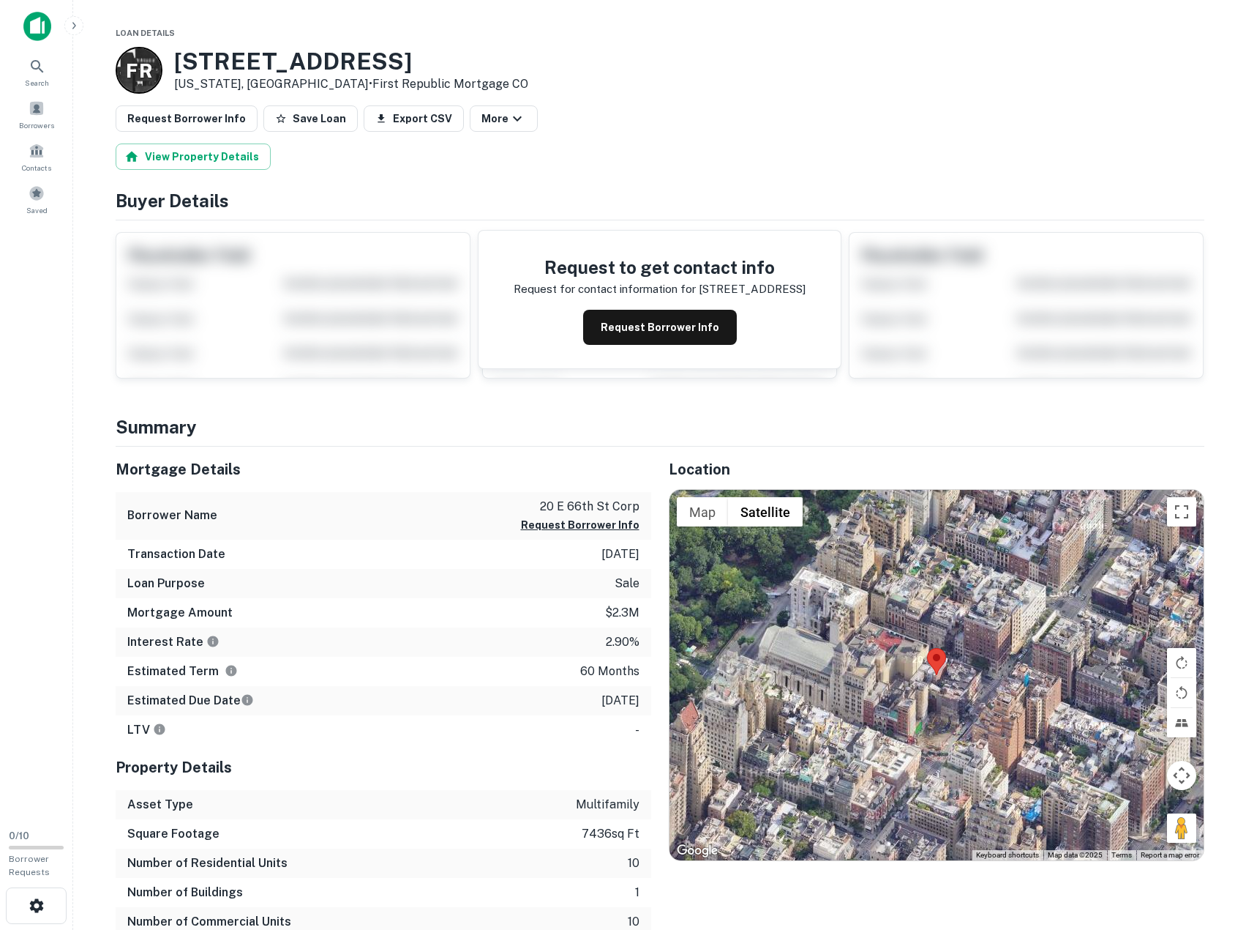
scroll to position [73, 0]
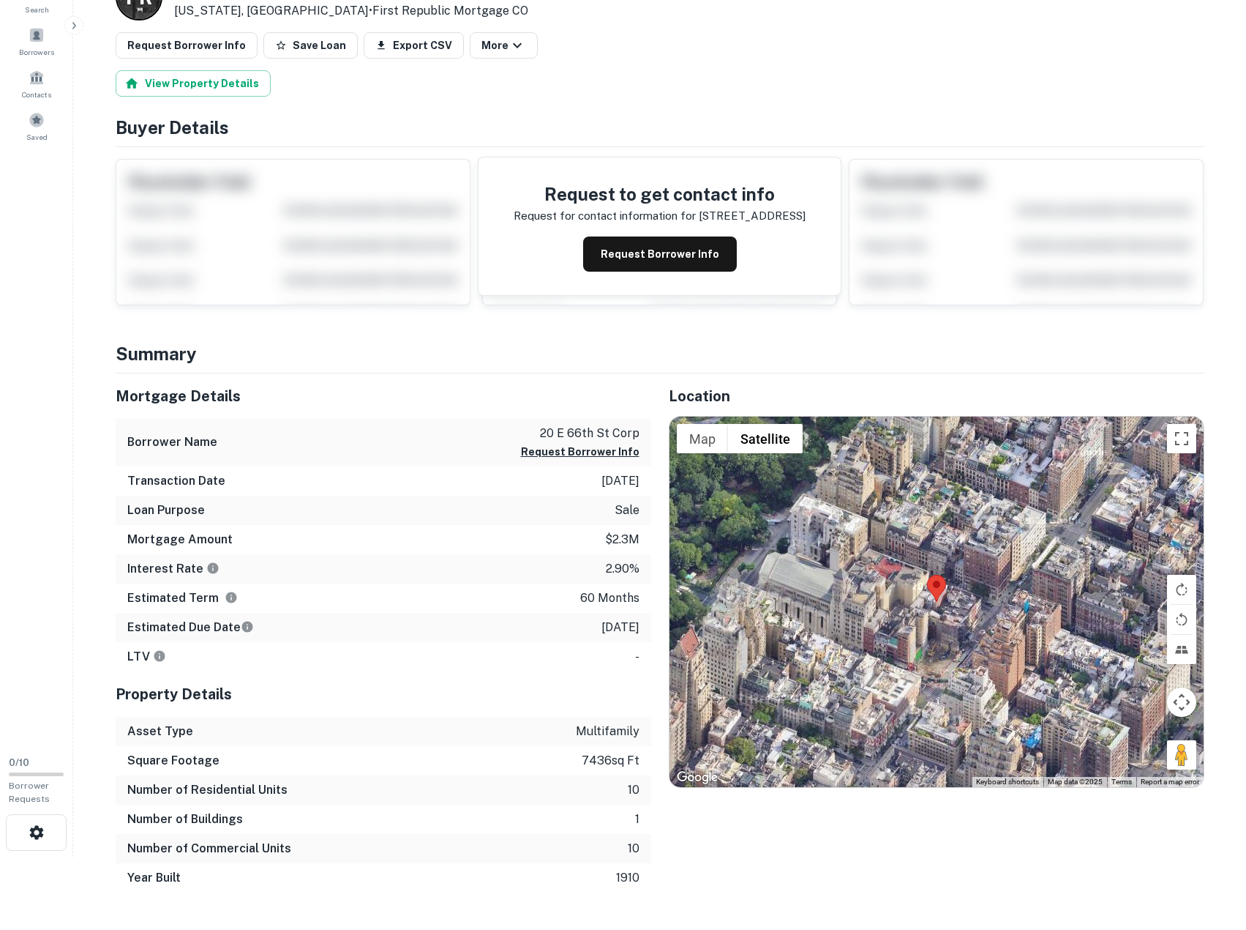
click at [449, 558] on div "Interest Rate 2.90%" at bounding box center [384, 568] width 536 height 29
